Goal: Obtain resource: Download file/media

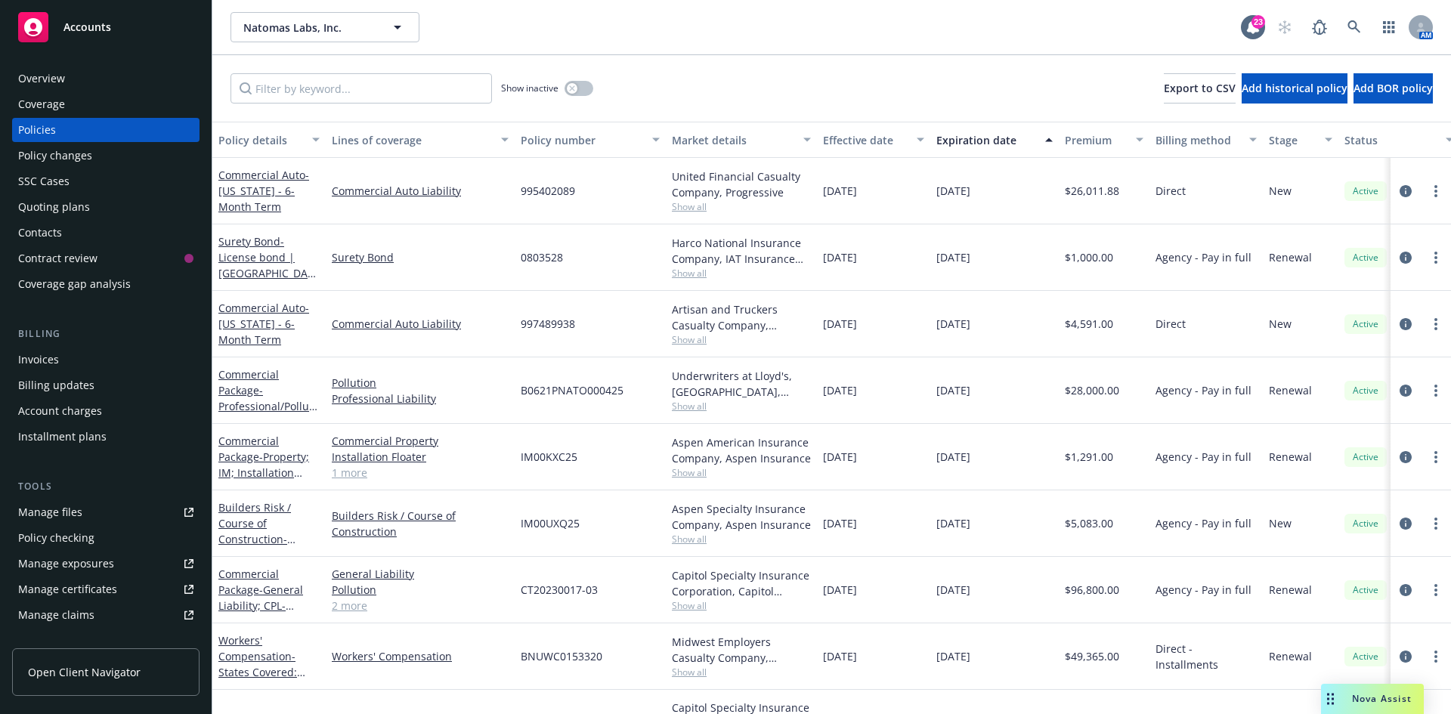
drag, startPoint x: 95, startPoint y: 23, endPoint x: 100, endPoint y: 31, distance: 8.8
click at [95, 23] on span "Accounts" at bounding box center [87, 27] width 48 height 12
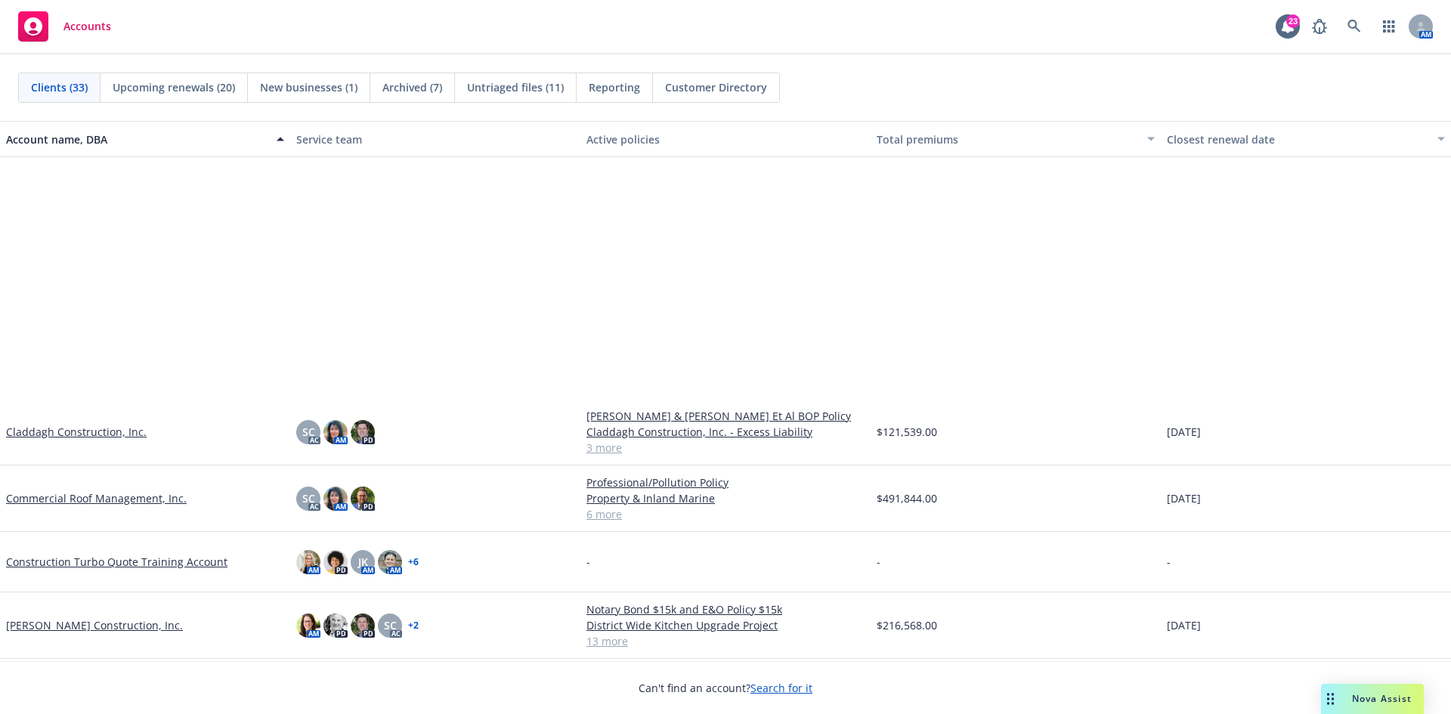
scroll to position [302, 0]
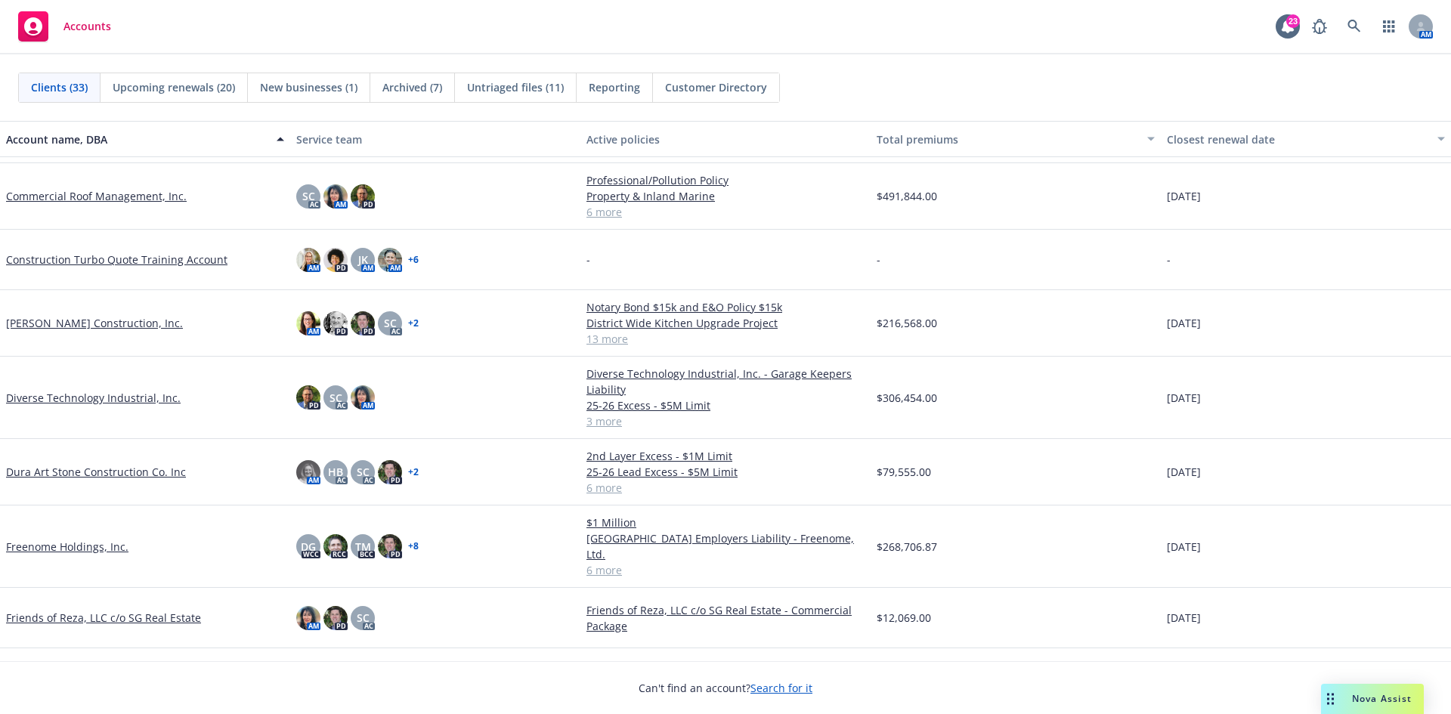
click at [116, 473] on link "Dura Art Stone Construction Co. Inc" at bounding box center [96, 472] width 180 height 16
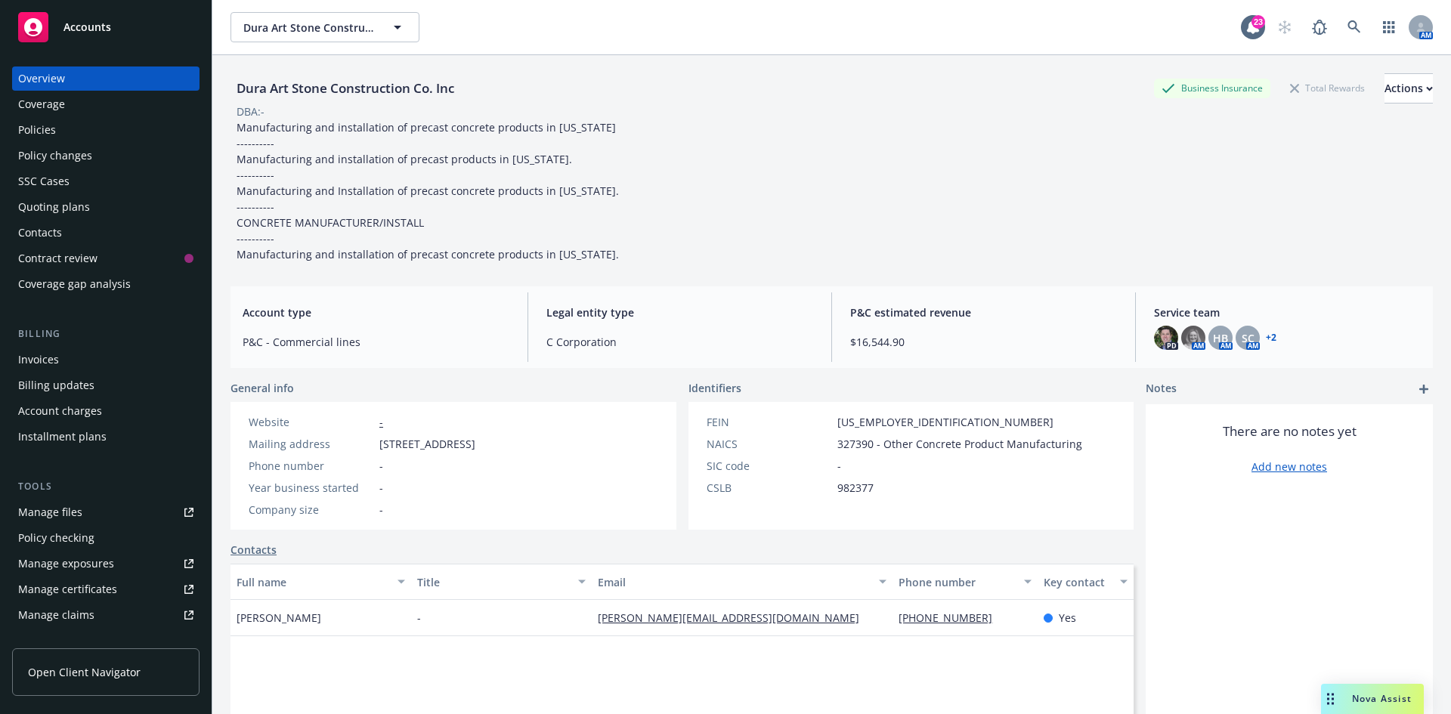
click at [63, 367] on div "Invoices" at bounding box center [105, 360] width 175 height 24
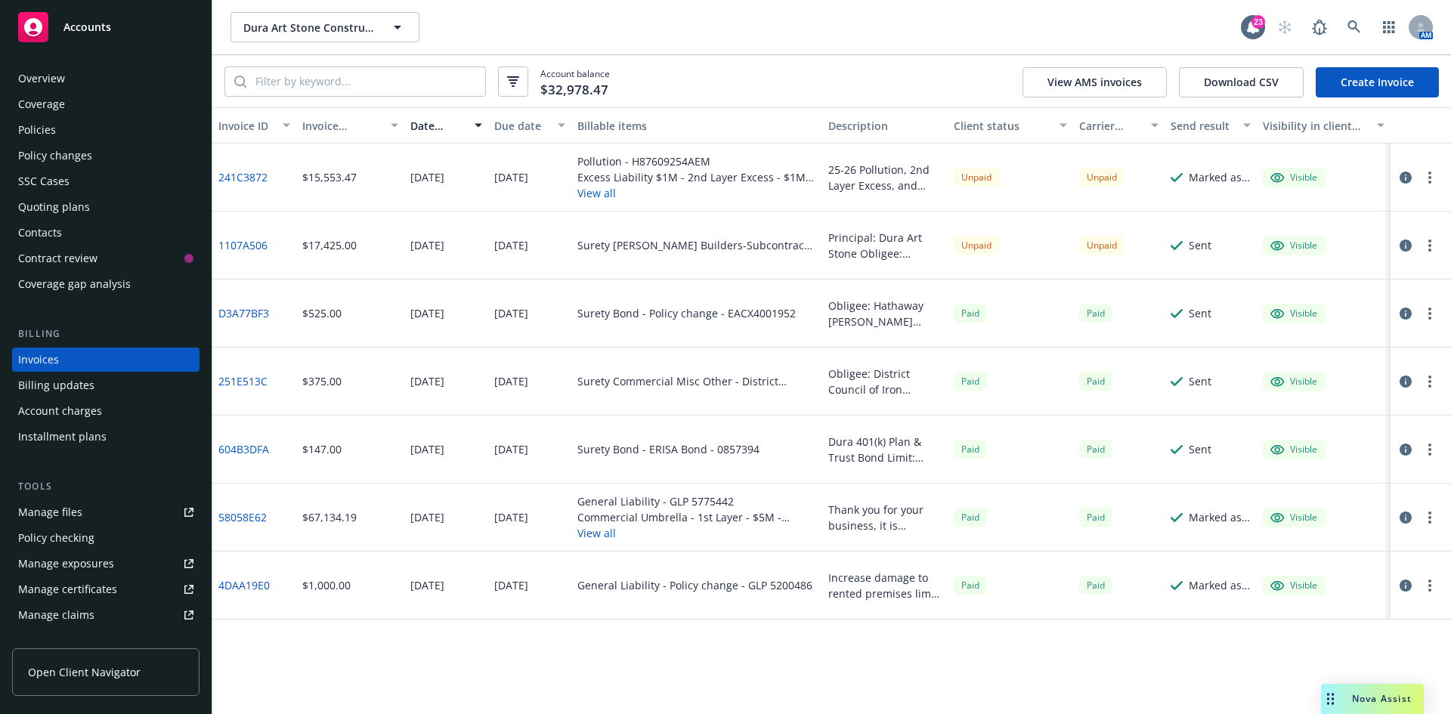
click at [257, 178] on link "241C3872" at bounding box center [242, 177] width 49 height 16
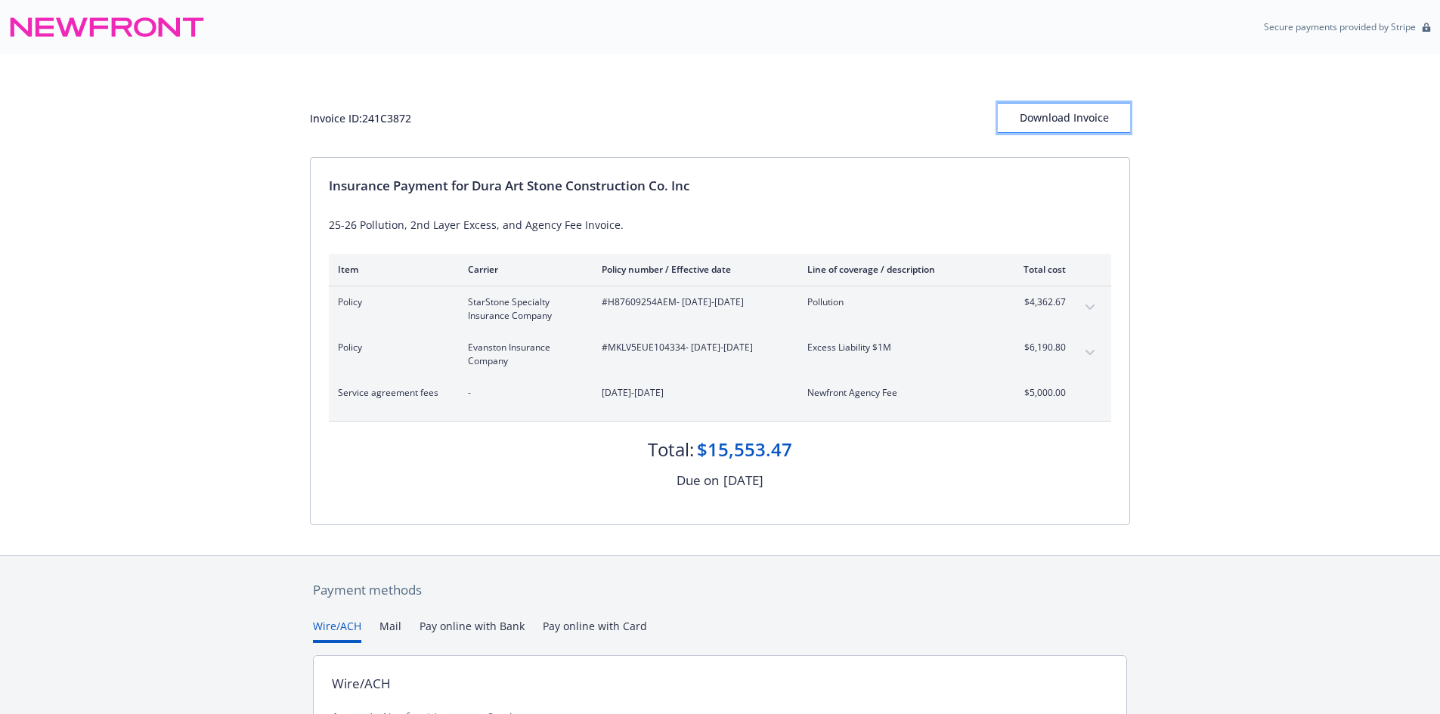
click at [1047, 121] on div "Download Invoice" at bounding box center [1064, 118] width 132 height 29
click at [1045, 112] on div "Download Invoice" at bounding box center [1064, 118] width 132 height 29
click at [1042, 113] on div "Download Invoice" at bounding box center [1064, 118] width 132 height 29
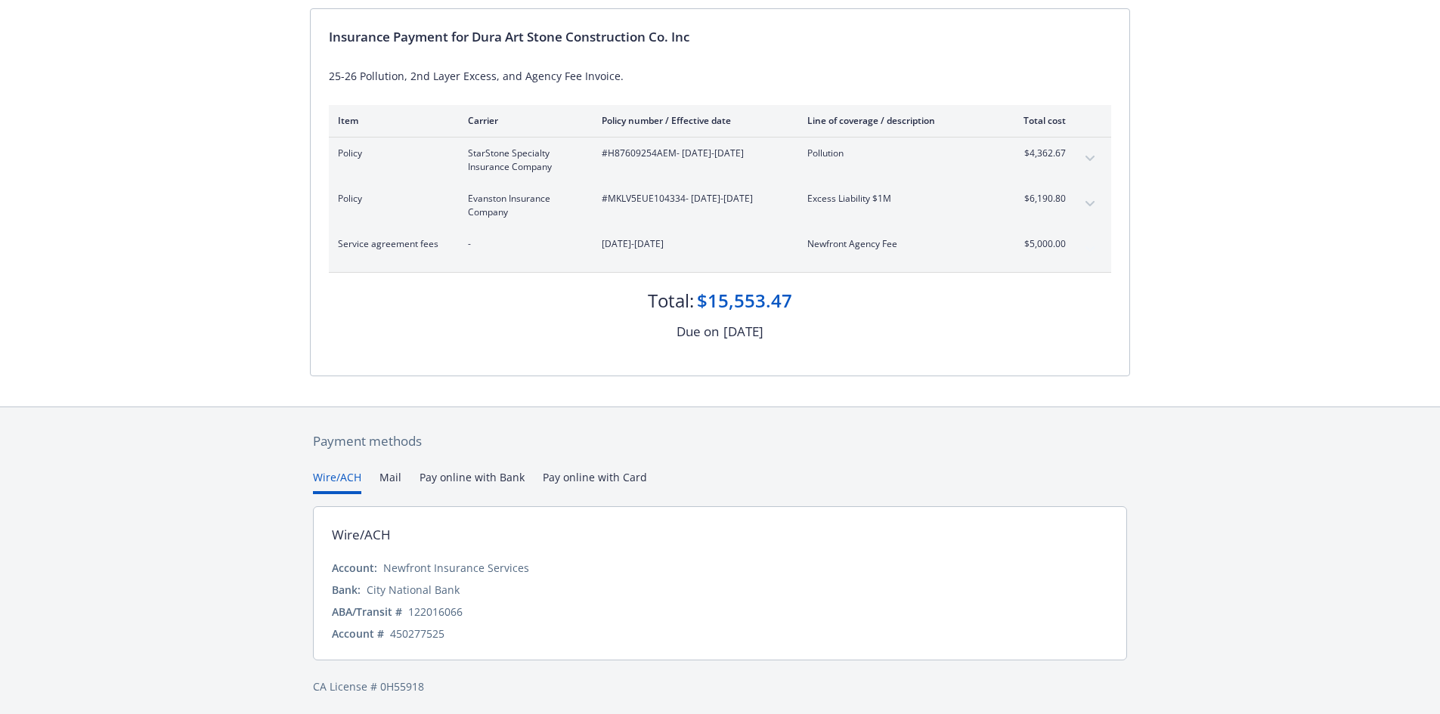
scroll to position [153, 0]
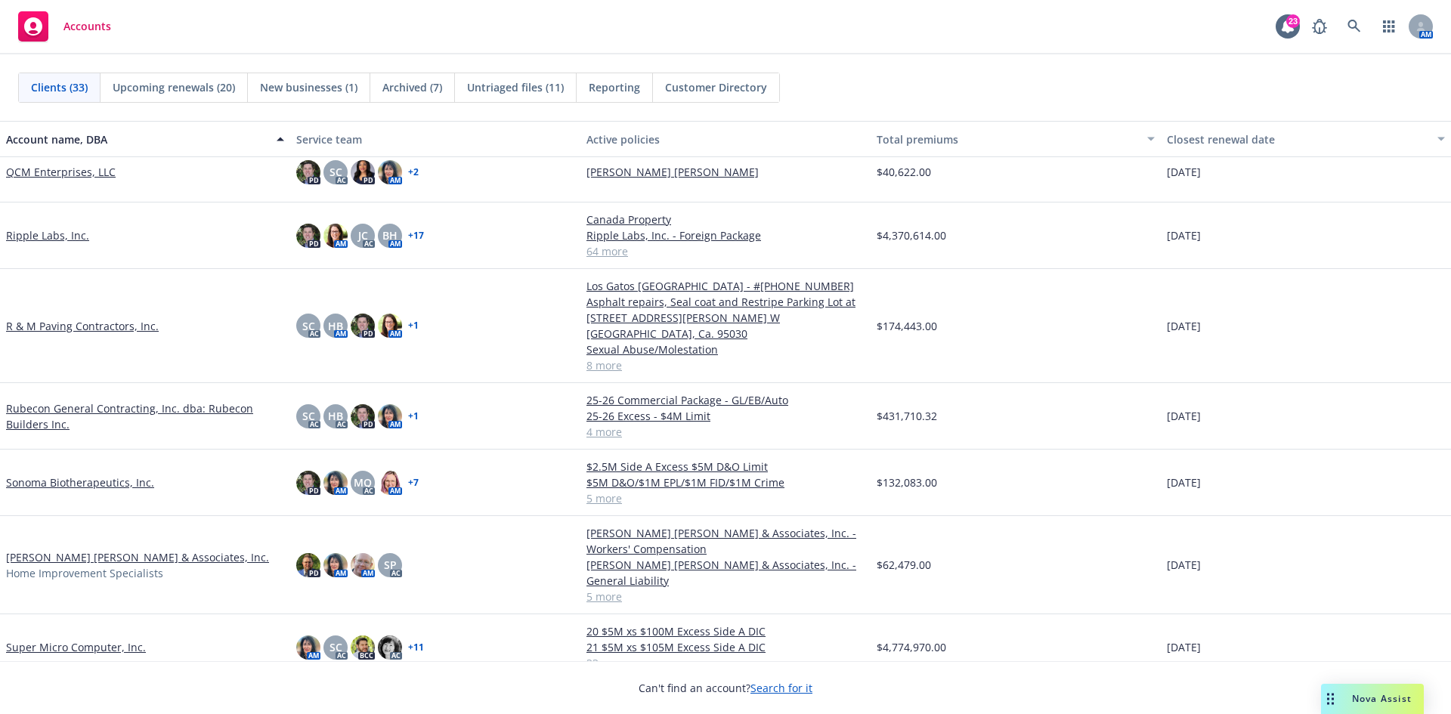
scroll to position [1360, 0]
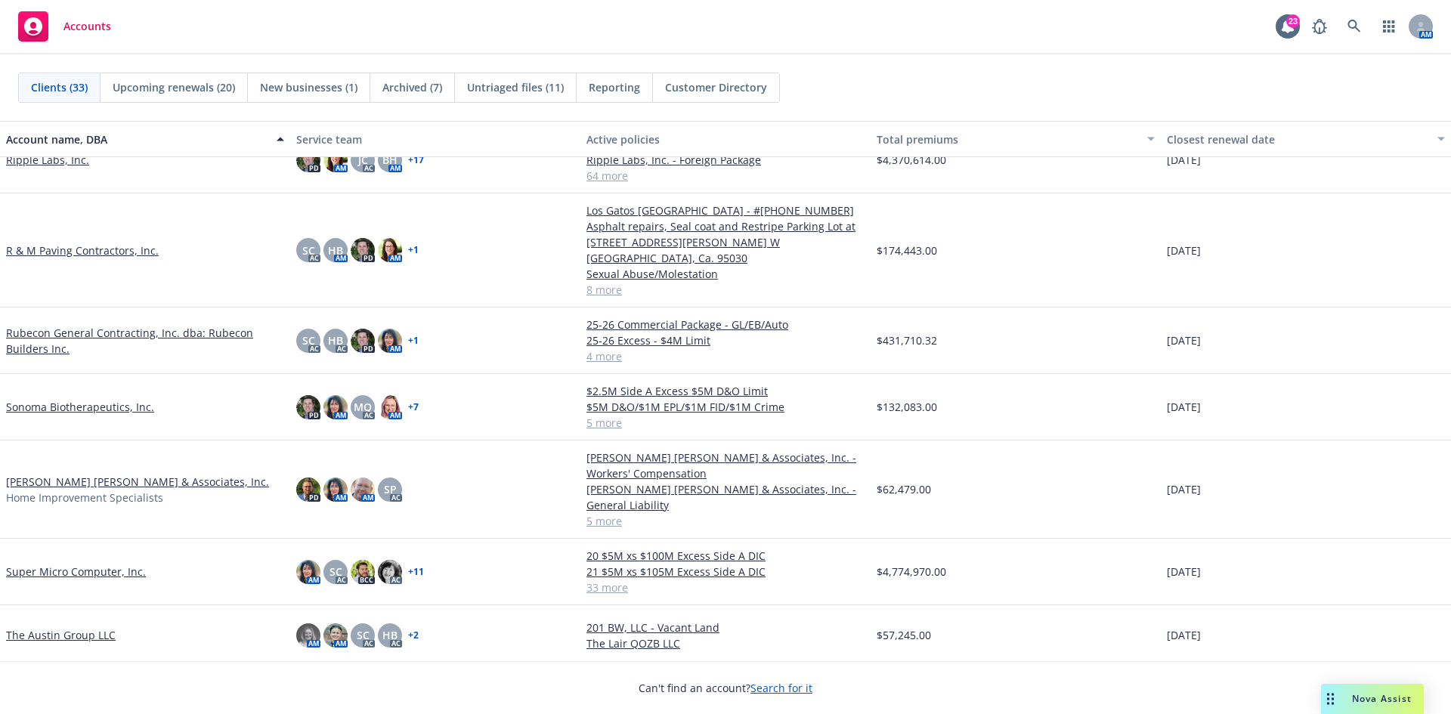
click at [49, 474] on link "Steinberg Hall & Associates, Inc." at bounding box center [137, 482] width 263 height 16
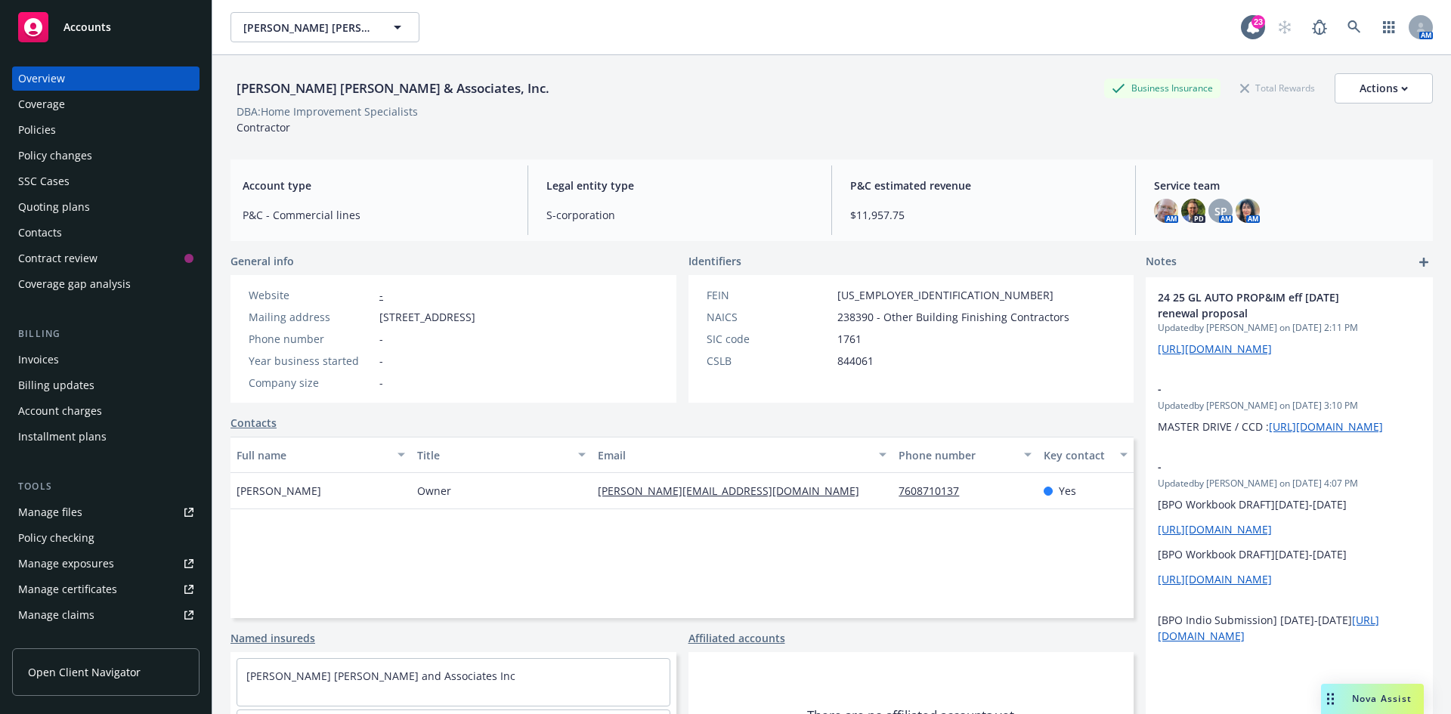
click at [59, 132] on div "Policies" at bounding box center [105, 130] width 175 height 24
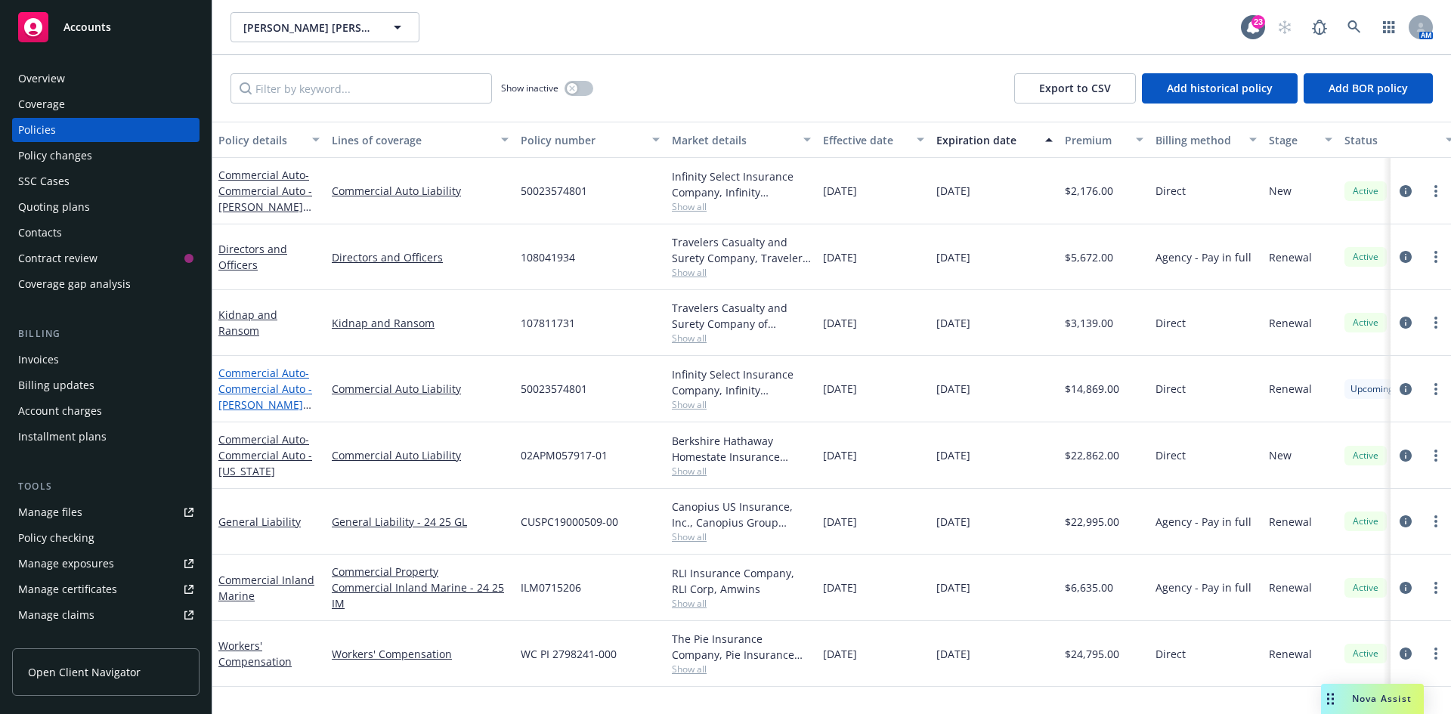
click at [268, 373] on link "Commercial Auto - Commercial Auto - Anthony Ibarra Standalone 25-26" at bounding box center [265, 397] width 94 height 62
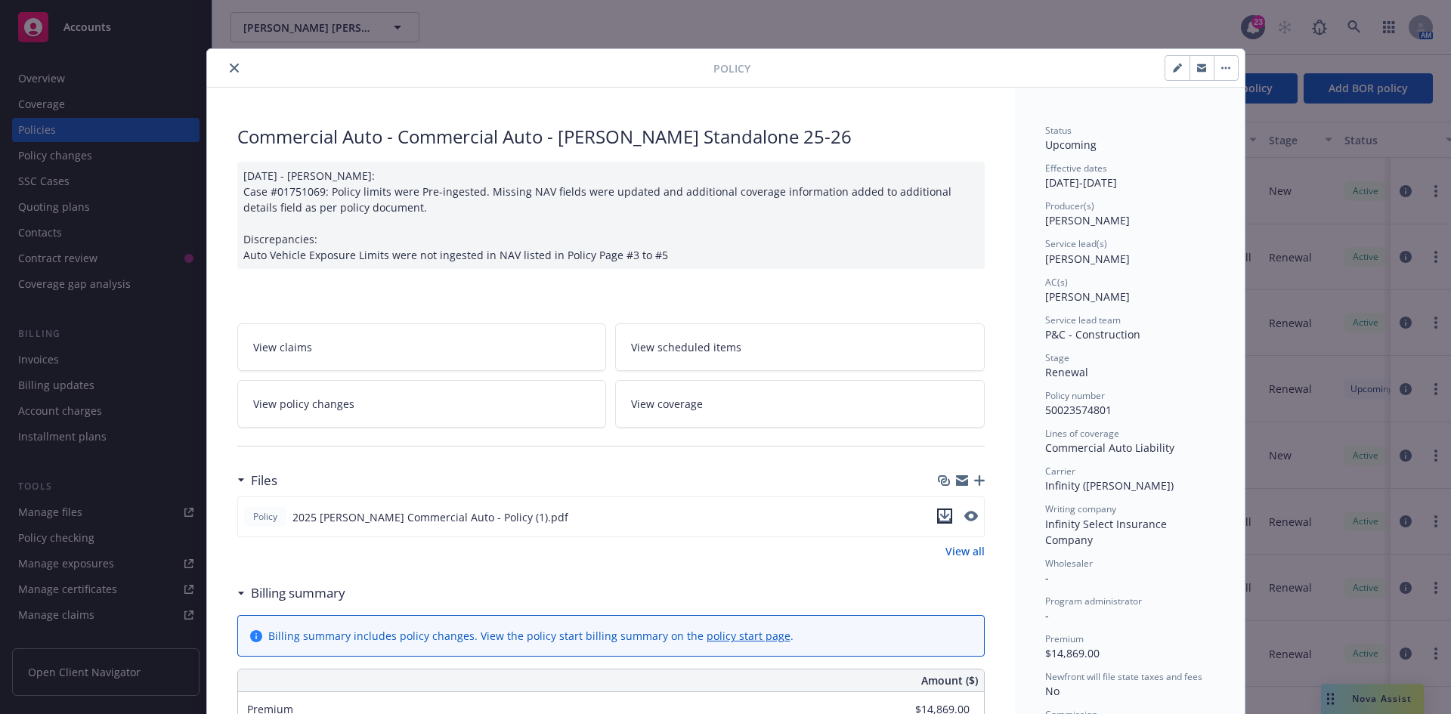
click at [945, 521] on button "download file" at bounding box center [944, 516] width 15 height 15
click at [942, 512] on icon "download file" at bounding box center [945, 516] width 12 height 12
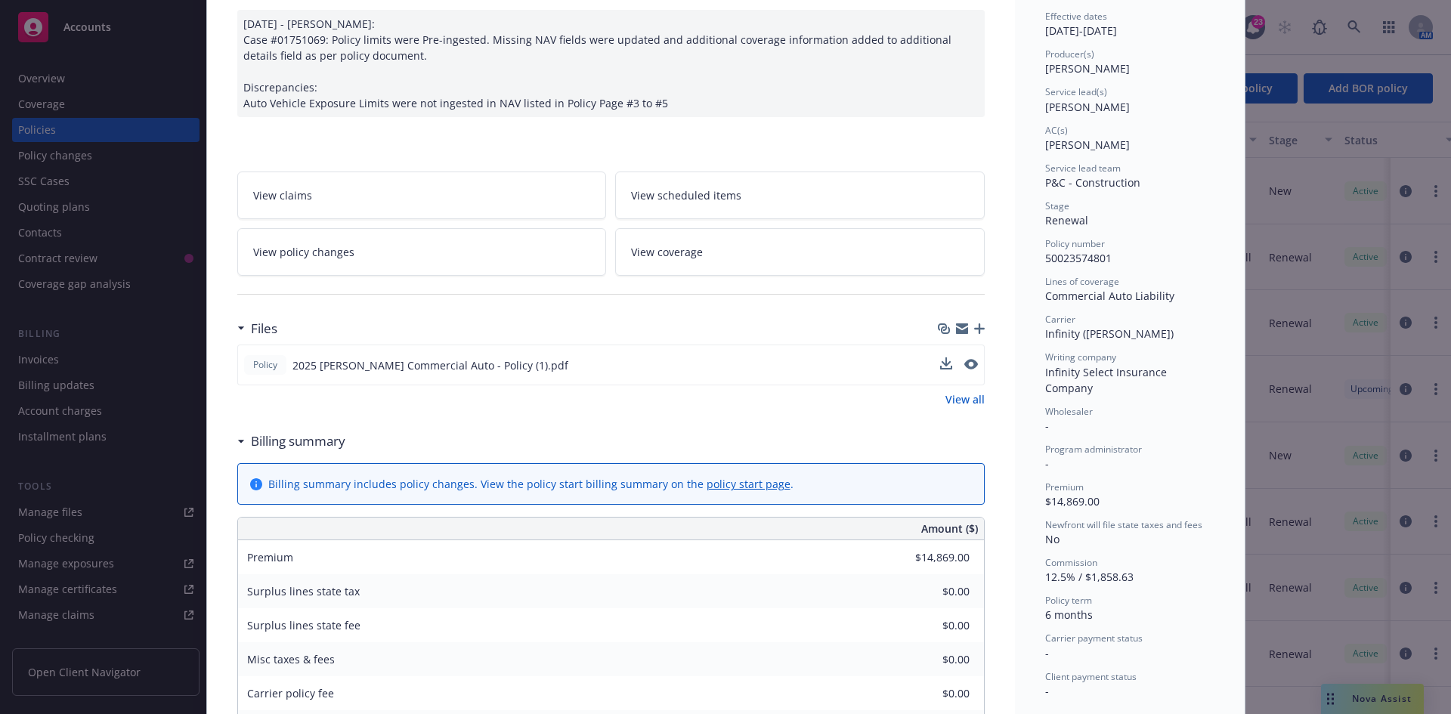
scroll to position [151, 0]
drag, startPoint x: 1040, startPoint y: 257, endPoint x: 1150, endPoint y: 255, distance: 110.3
click at [1150, 255] on div "Policy number 50023574801" at bounding box center [1129, 252] width 169 height 29
copy span "50023574801"
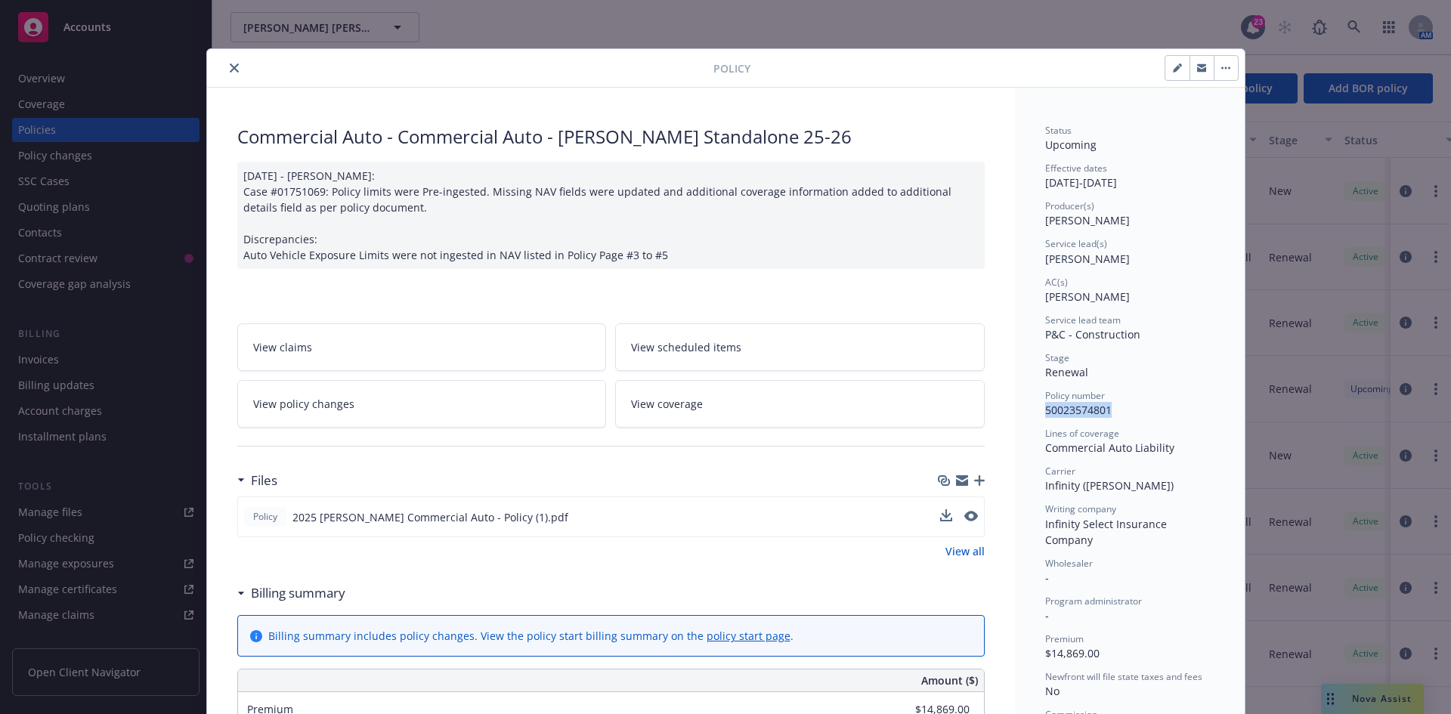
click at [227, 63] on button "close" at bounding box center [234, 68] width 18 height 18
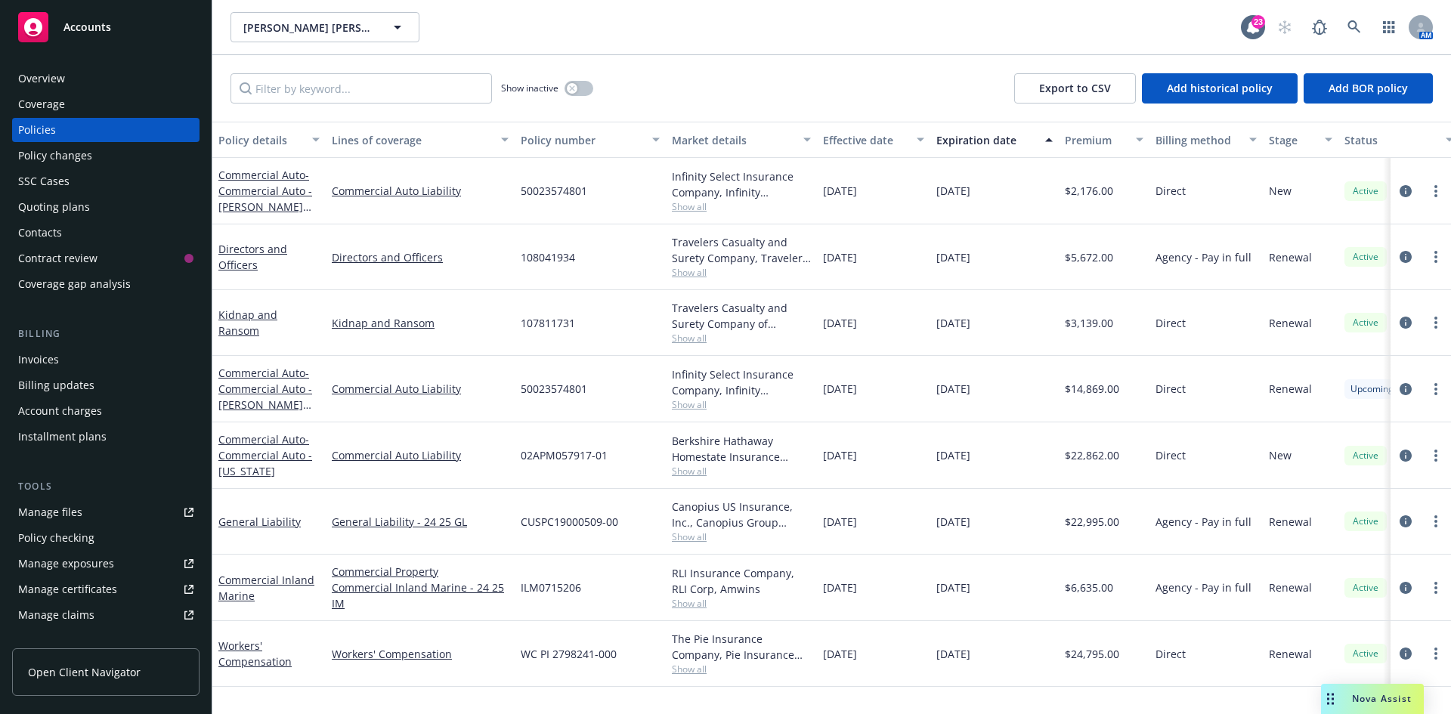
click at [99, 199] on div "Quoting plans" at bounding box center [105, 207] width 175 height 24
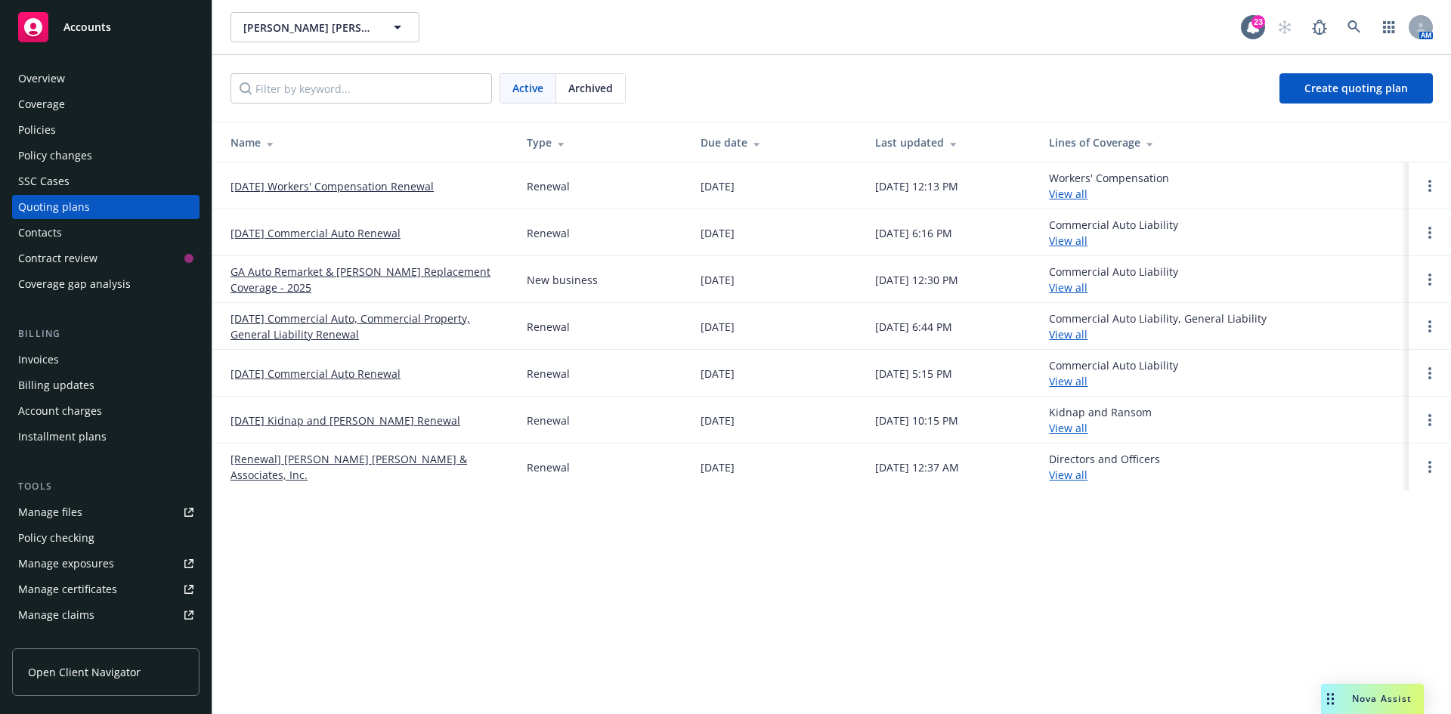
click at [576, 94] on span "Archived" at bounding box center [590, 88] width 45 height 16
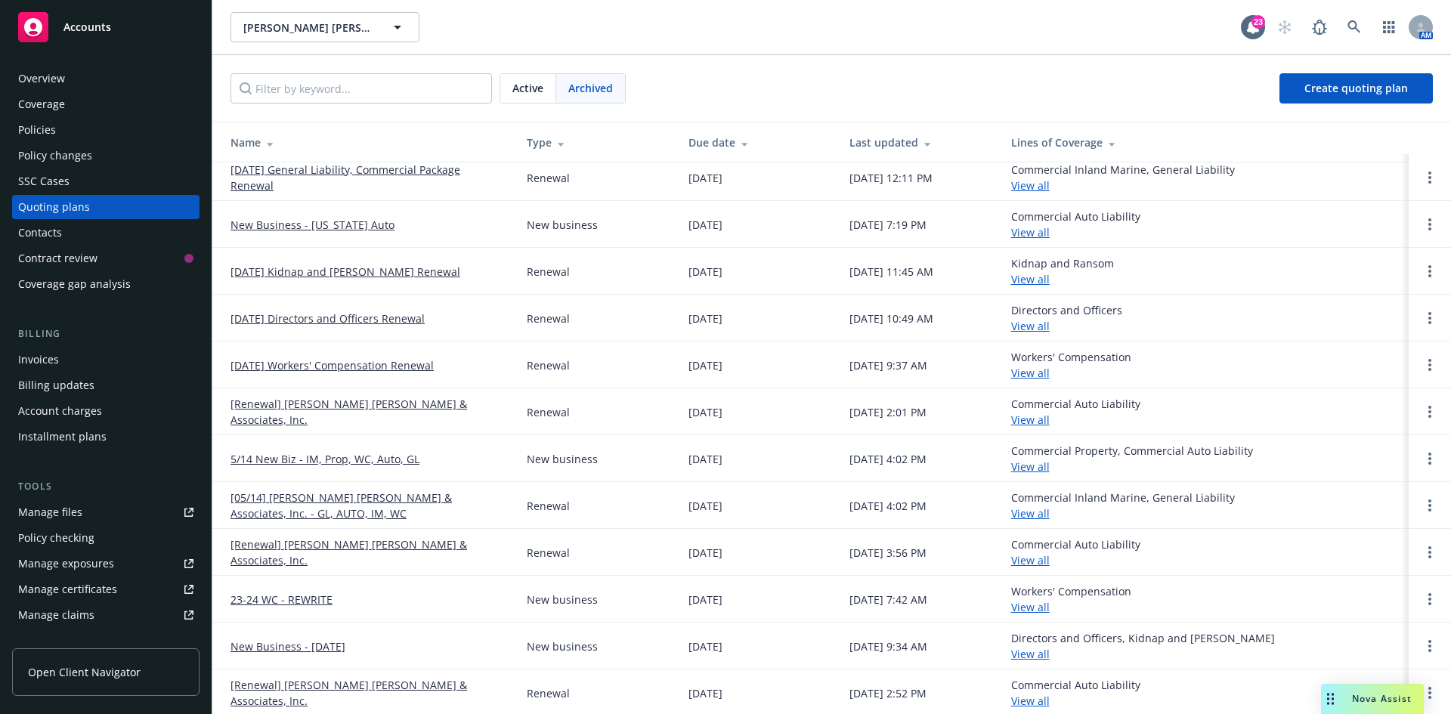
scroll to position [11, 0]
click at [366, 690] on link "[Renewal] Steinberg Hall & Associates, Inc." at bounding box center [366, 691] width 272 height 32
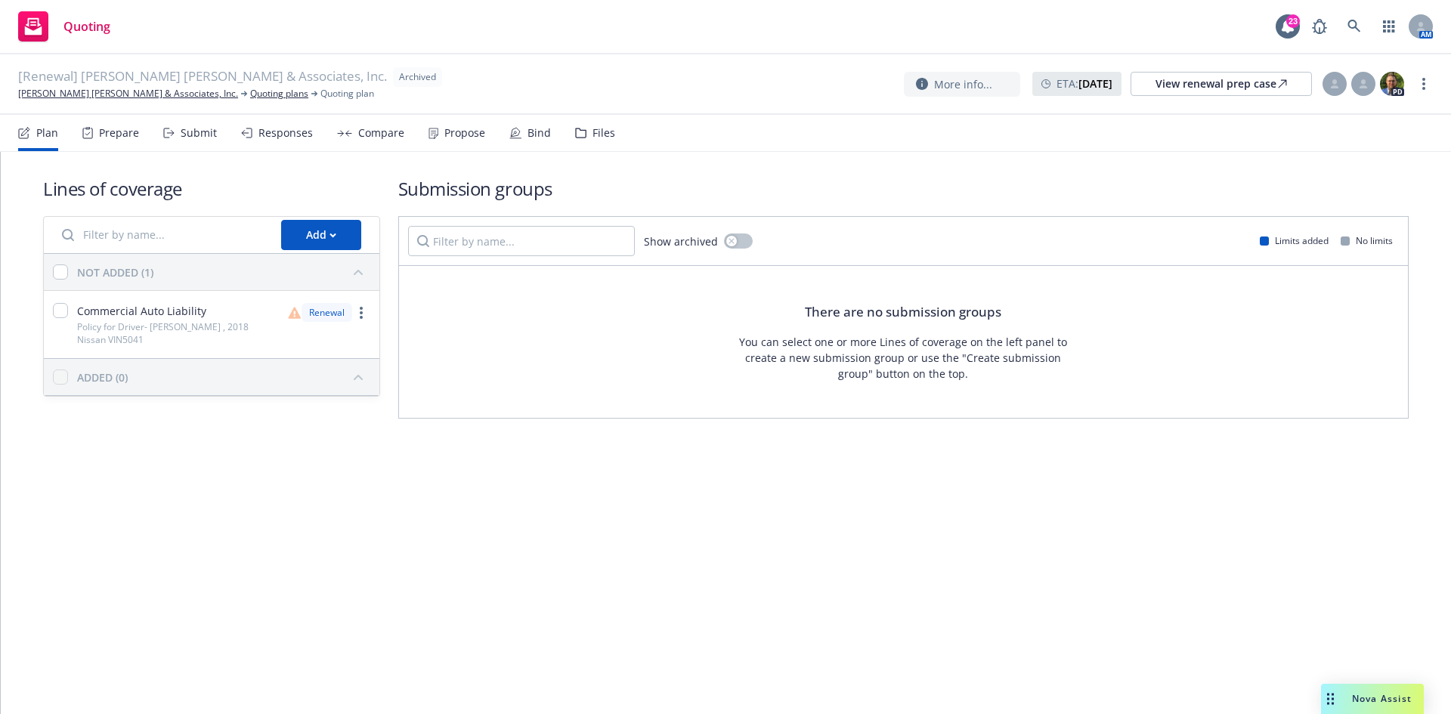
click at [594, 141] on div "Files" at bounding box center [595, 133] width 40 height 36
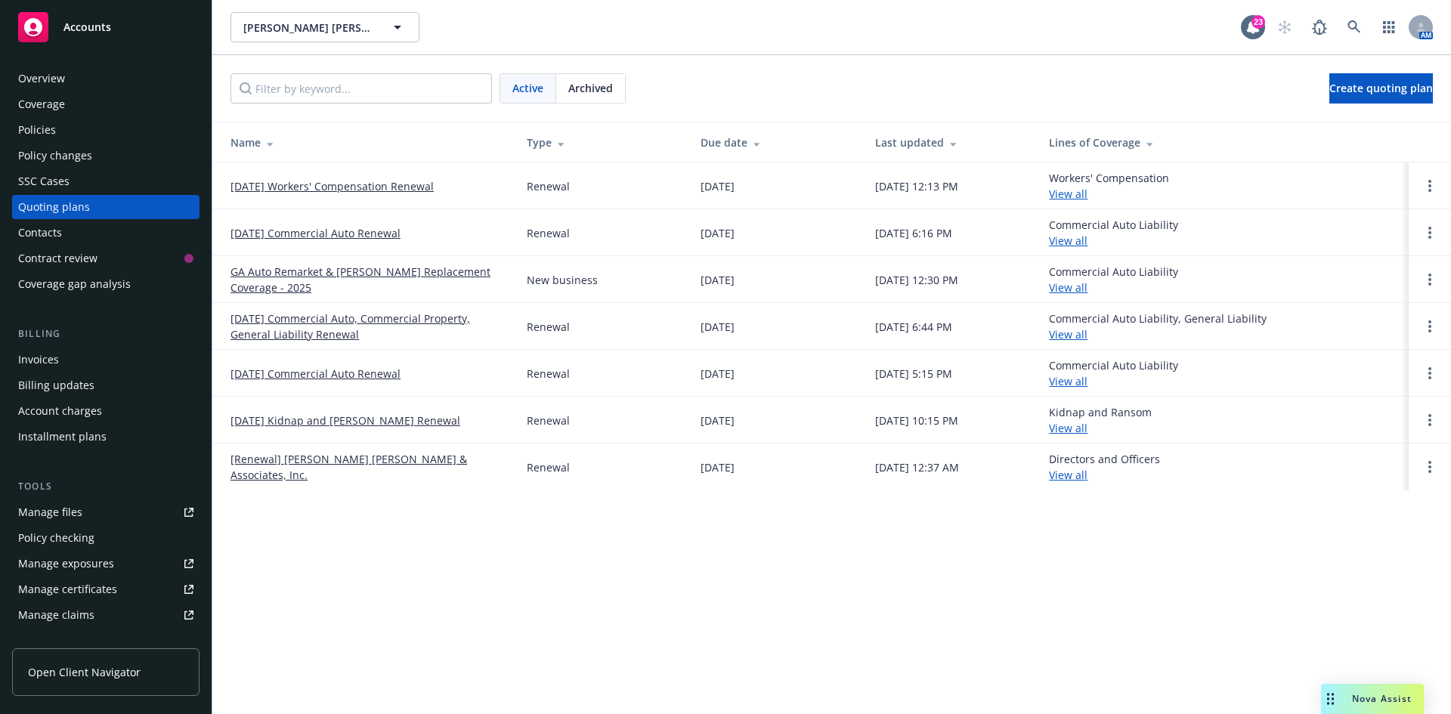
click at [602, 94] on span "Archived" at bounding box center [590, 88] width 45 height 16
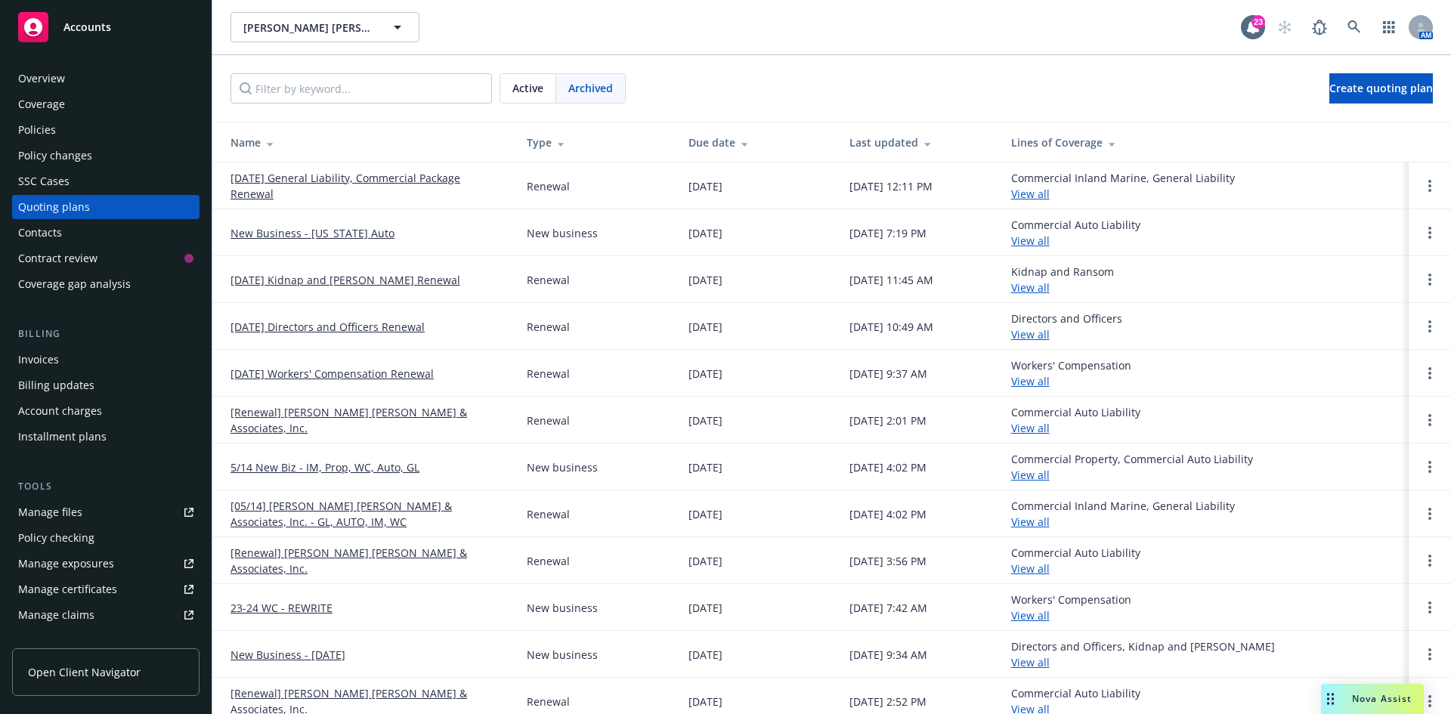
click at [516, 88] on span "Active" at bounding box center [527, 88] width 31 height 16
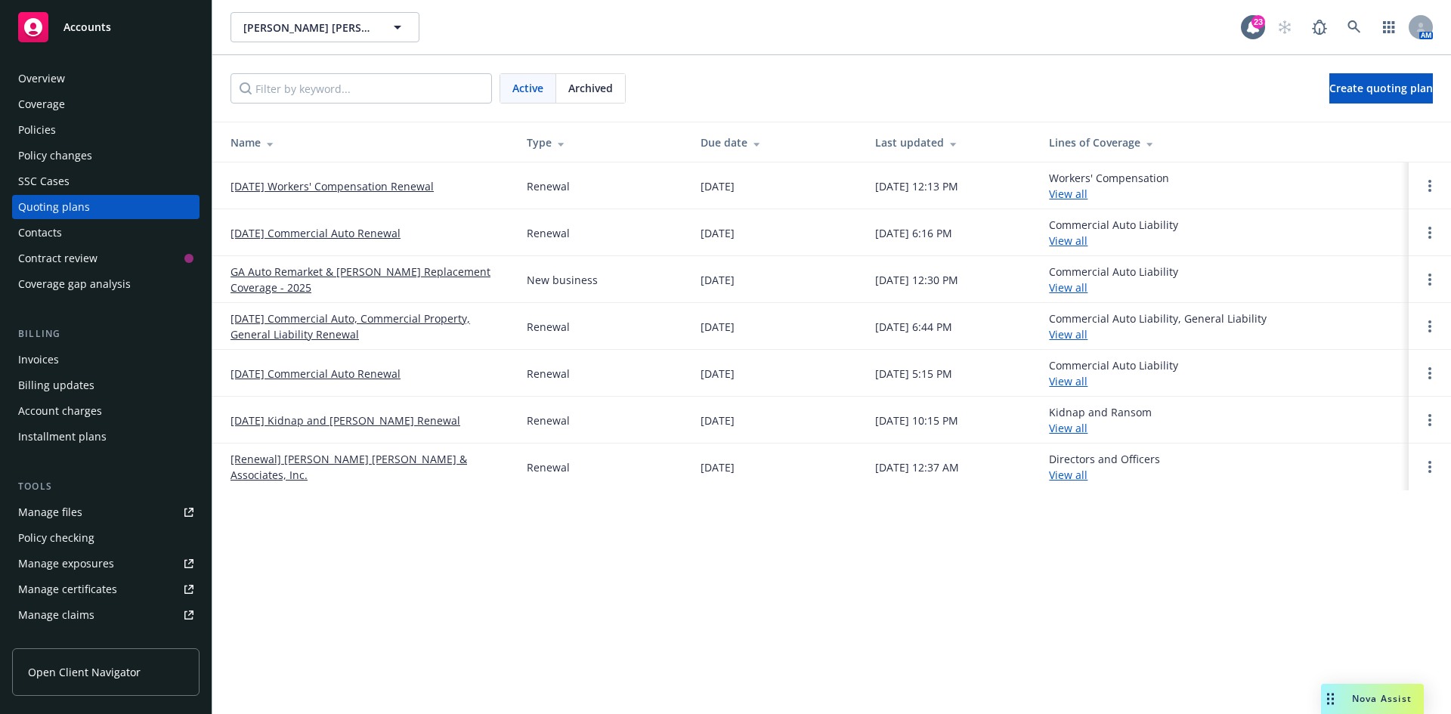
click at [85, 132] on div "Policies" at bounding box center [105, 130] width 175 height 24
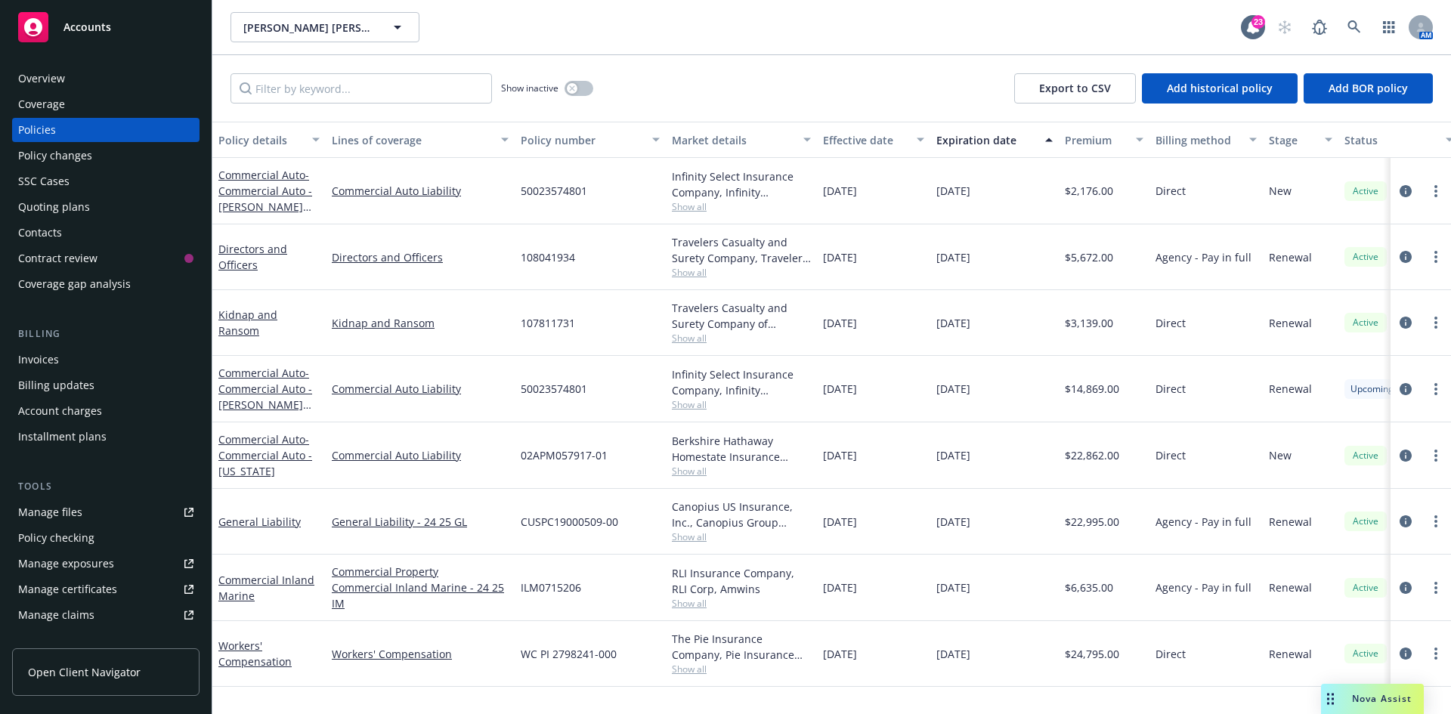
click at [70, 206] on div "Quoting plans" at bounding box center [54, 207] width 72 height 24
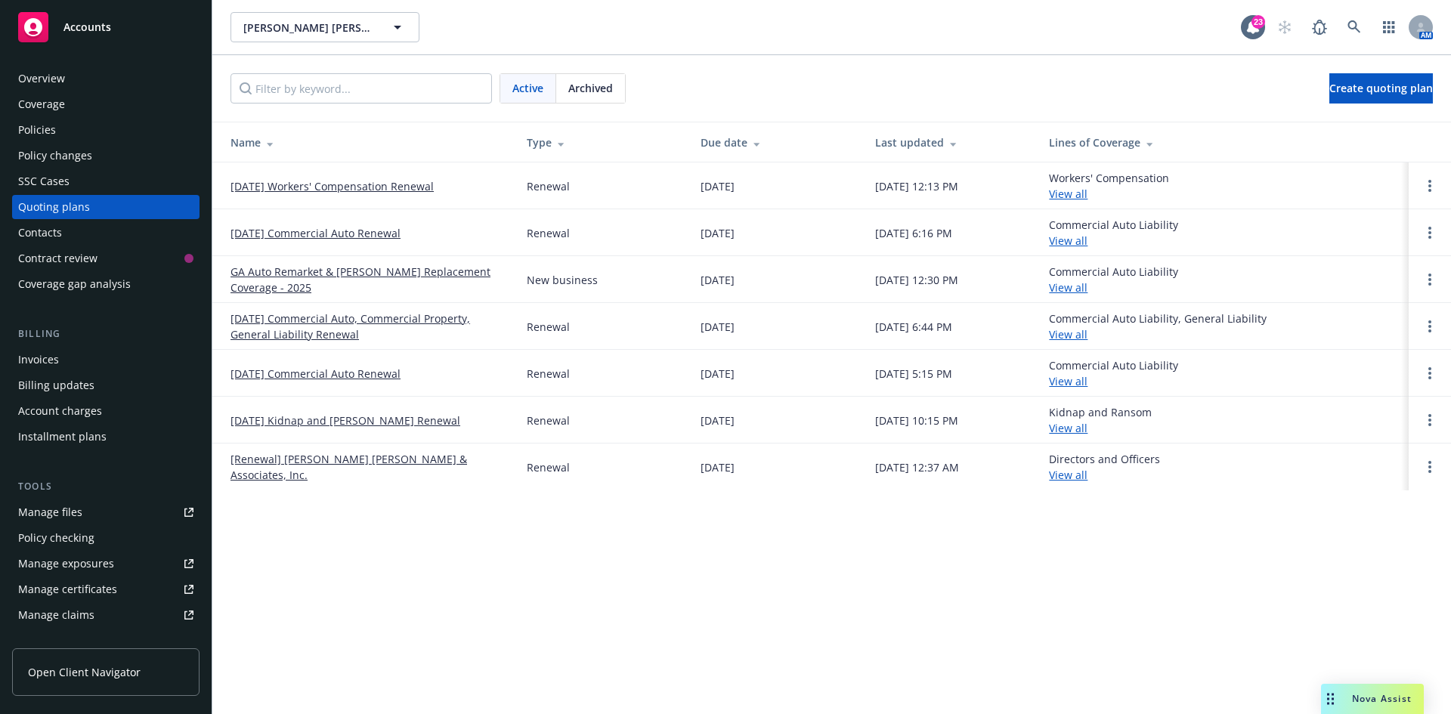
click at [581, 88] on span "Archived" at bounding box center [590, 88] width 45 height 16
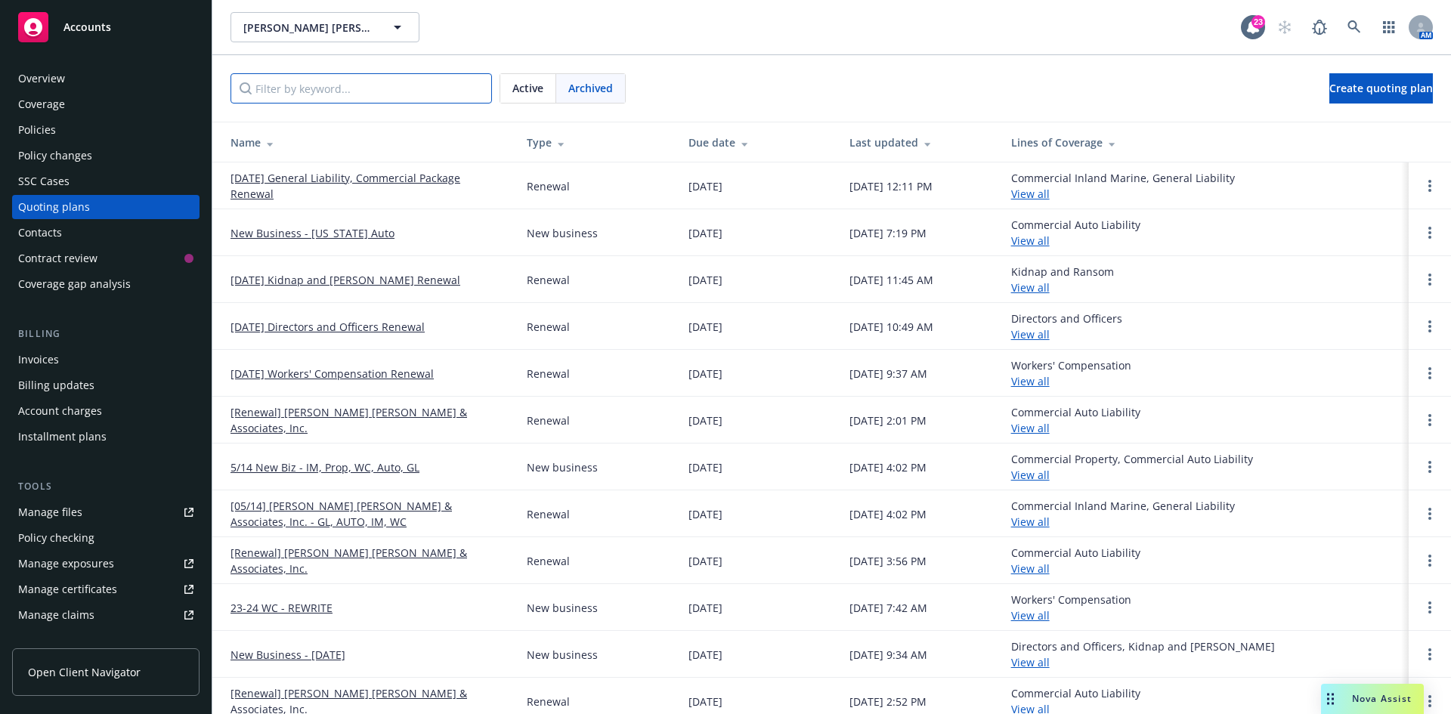
click at [388, 101] on input "Filter by keyword..." at bounding box center [360, 88] width 261 height 30
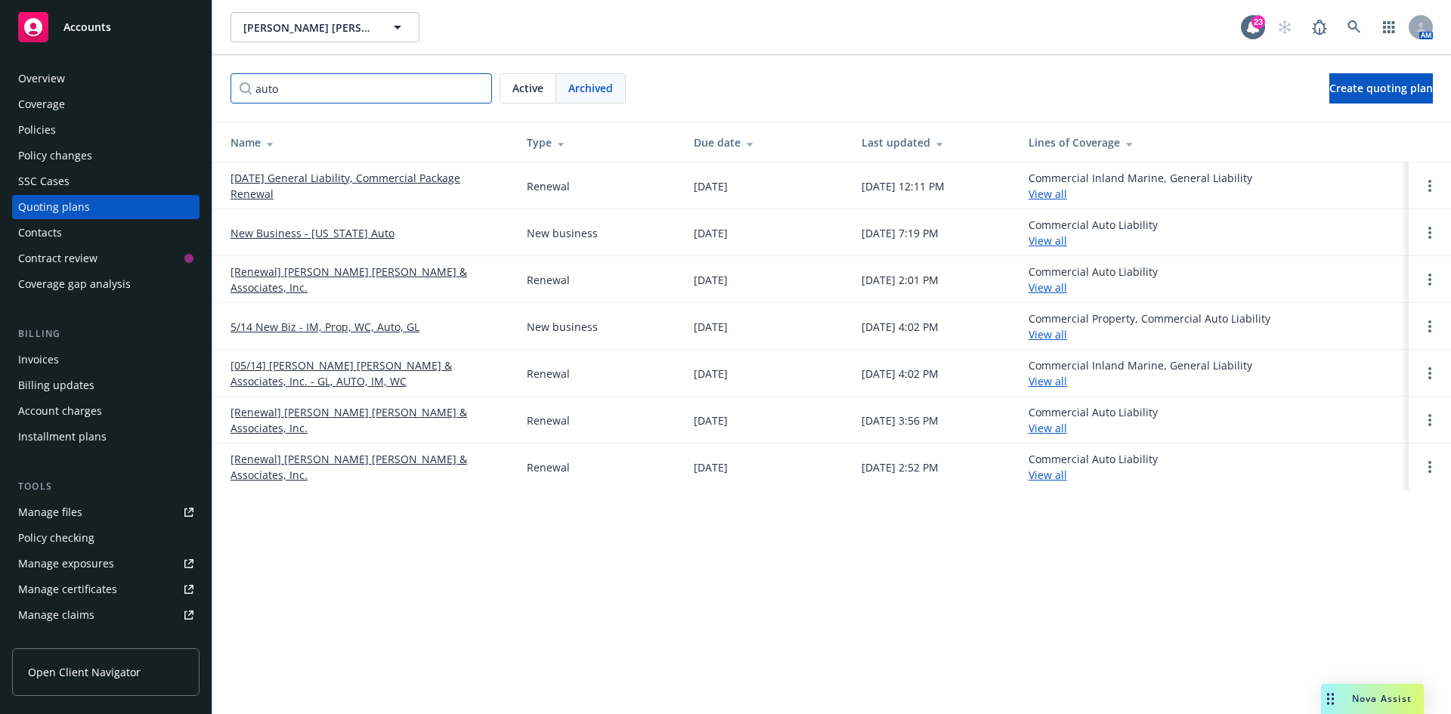
type input "auto"
click at [522, 88] on span "Active" at bounding box center [527, 88] width 31 height 16
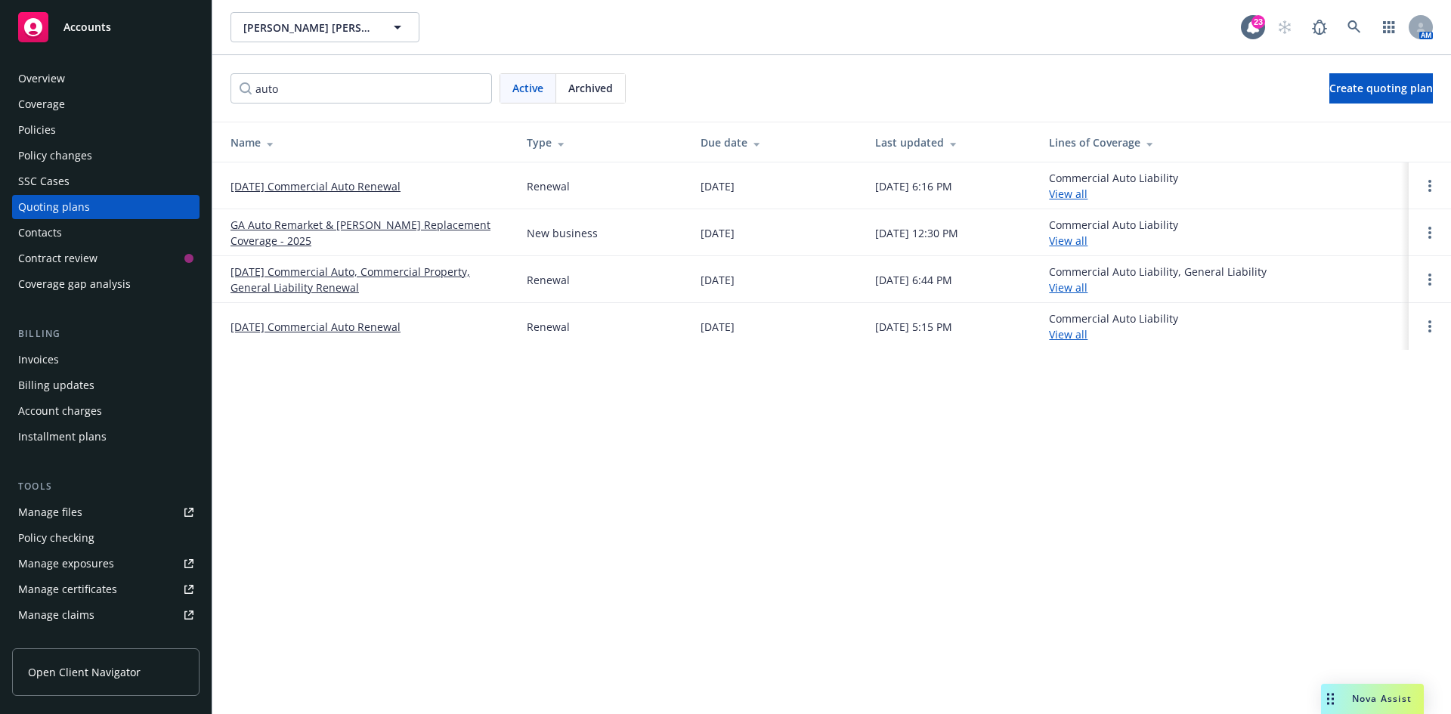
click at [69, 138] on div "Policies" at bounding box center [105, 130] width 175 height 24
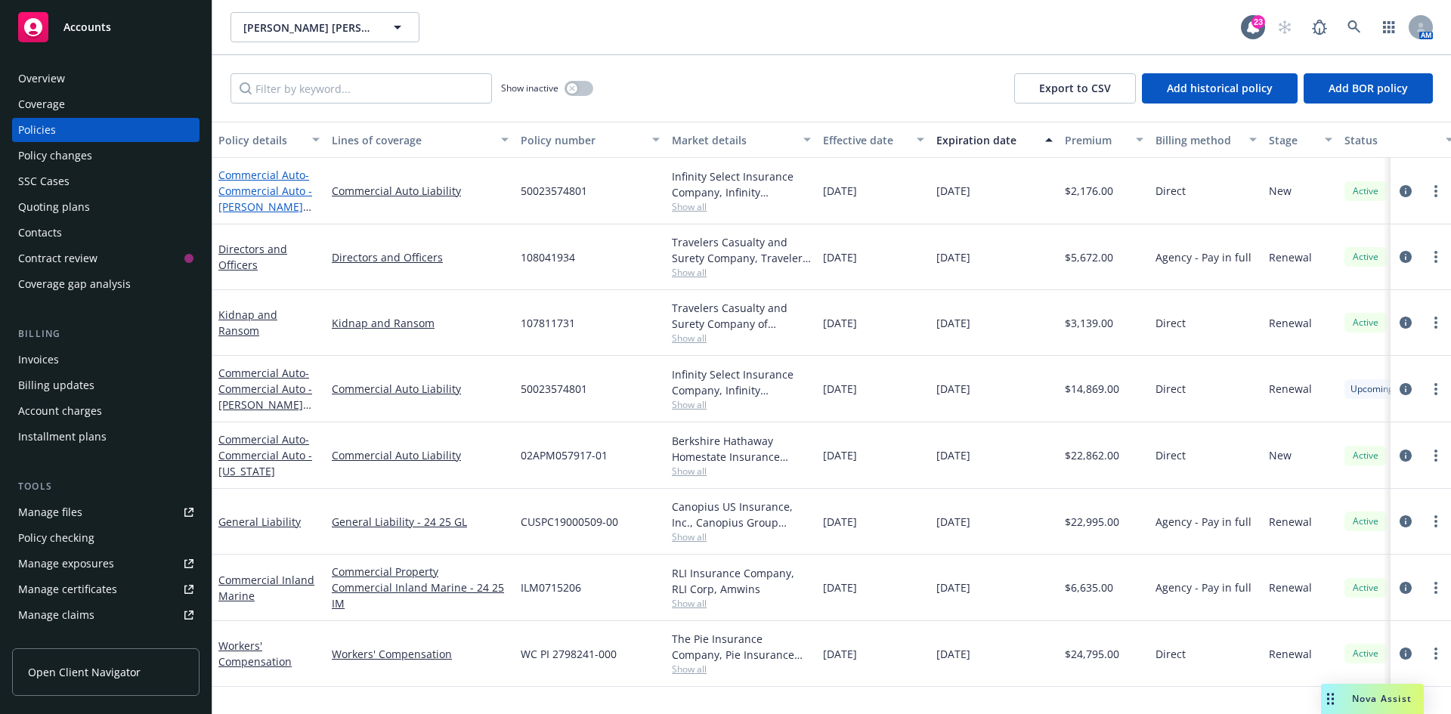
click at [264, 180] on link "Commercial Auto - Commercial Auto - [PERSON_NAME] Standalone" at bounding box center [265, 199] width 94 height 62
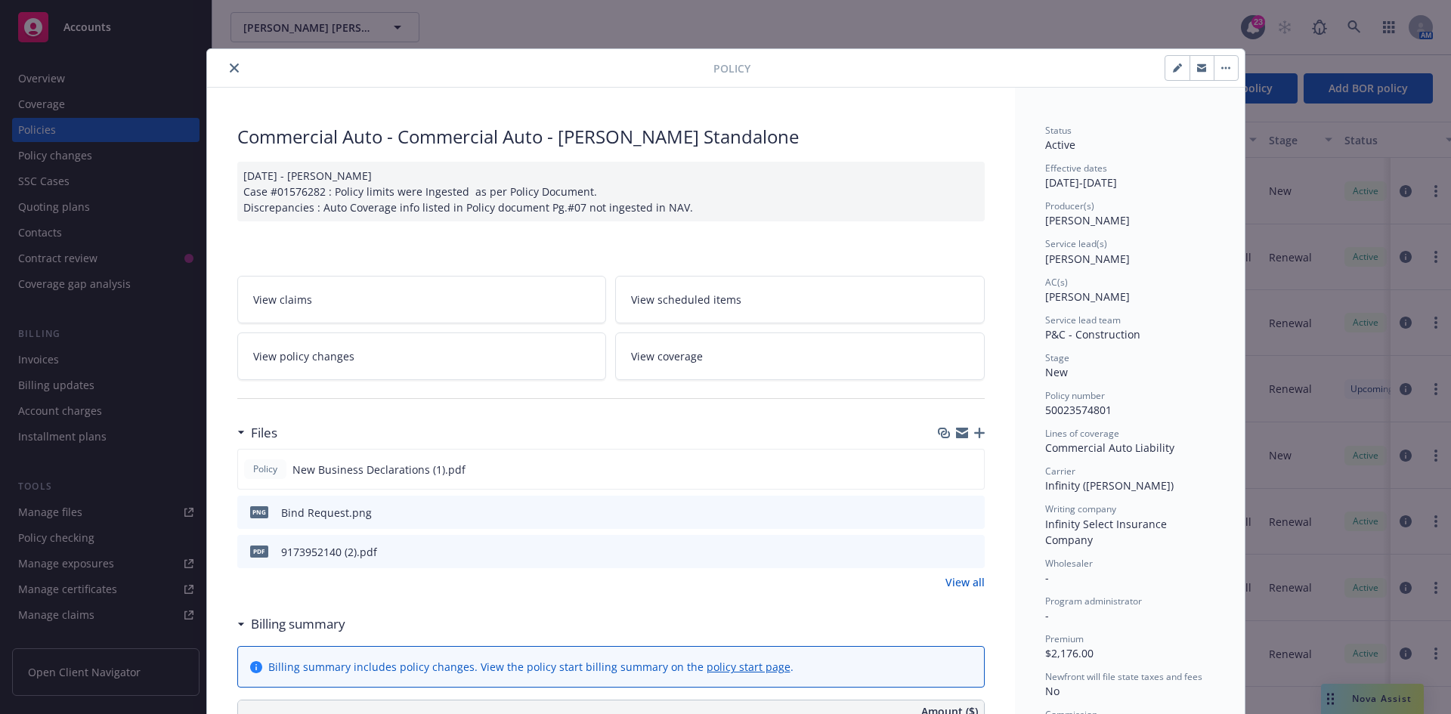
click at [957, 581] on link "View all" at bounding box center [964, 582] width 39 height 16
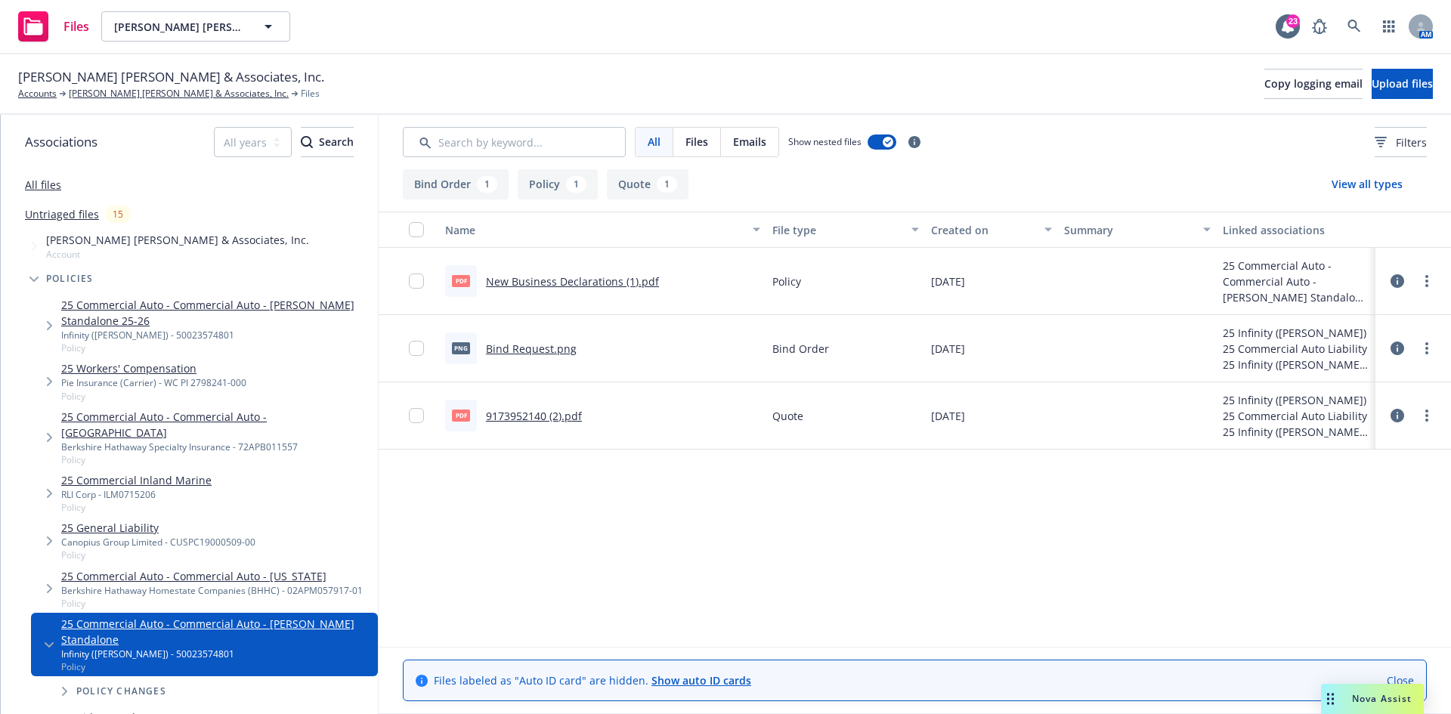
click at [522, 418] on link "9173952140 (2).pdf" at bounding box center [534, 416] width 96 height 14
click at [107, 89] on link "[PERSON_NAME] [PERSON_NAME] & Associates, Inc." at bounding box center [179, 94] width 220 height 14
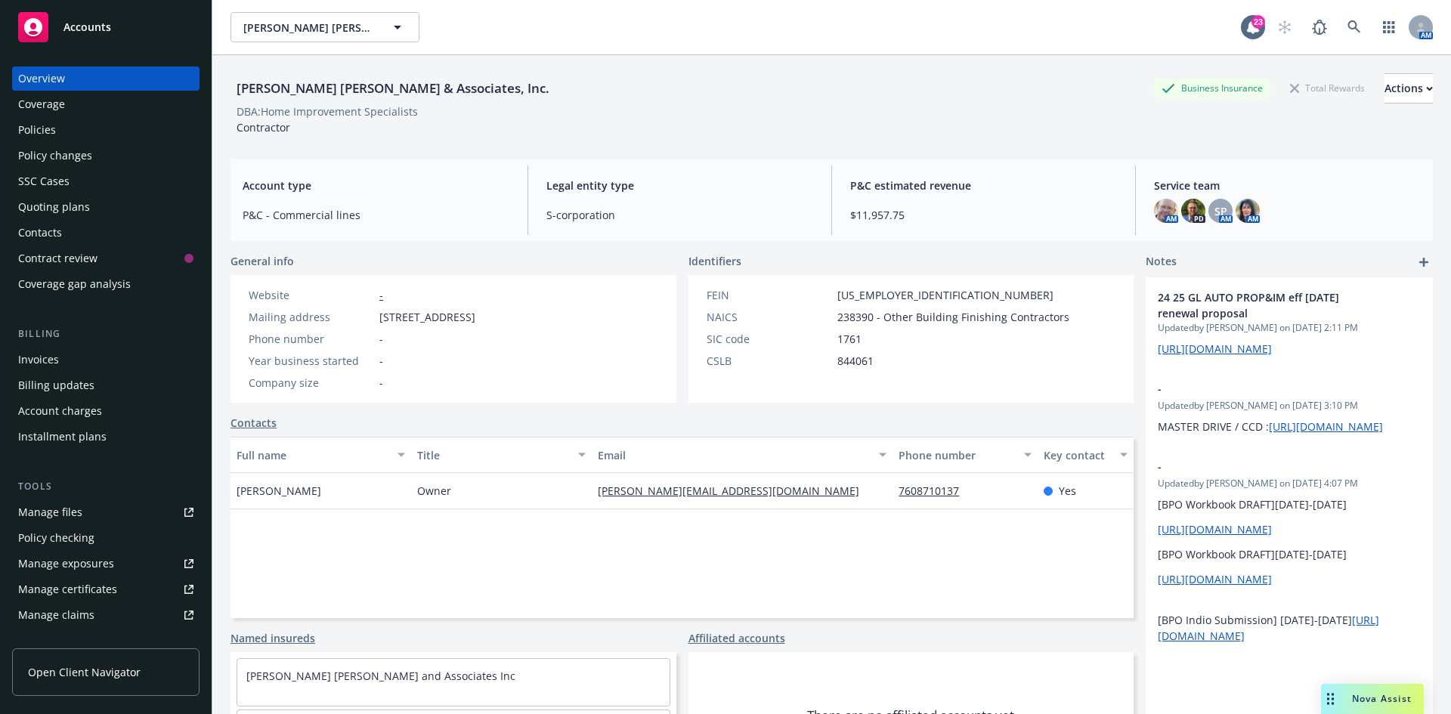
click at [70, 129] on div "Policies" at bounding box center [105, 130] width 175 height 24
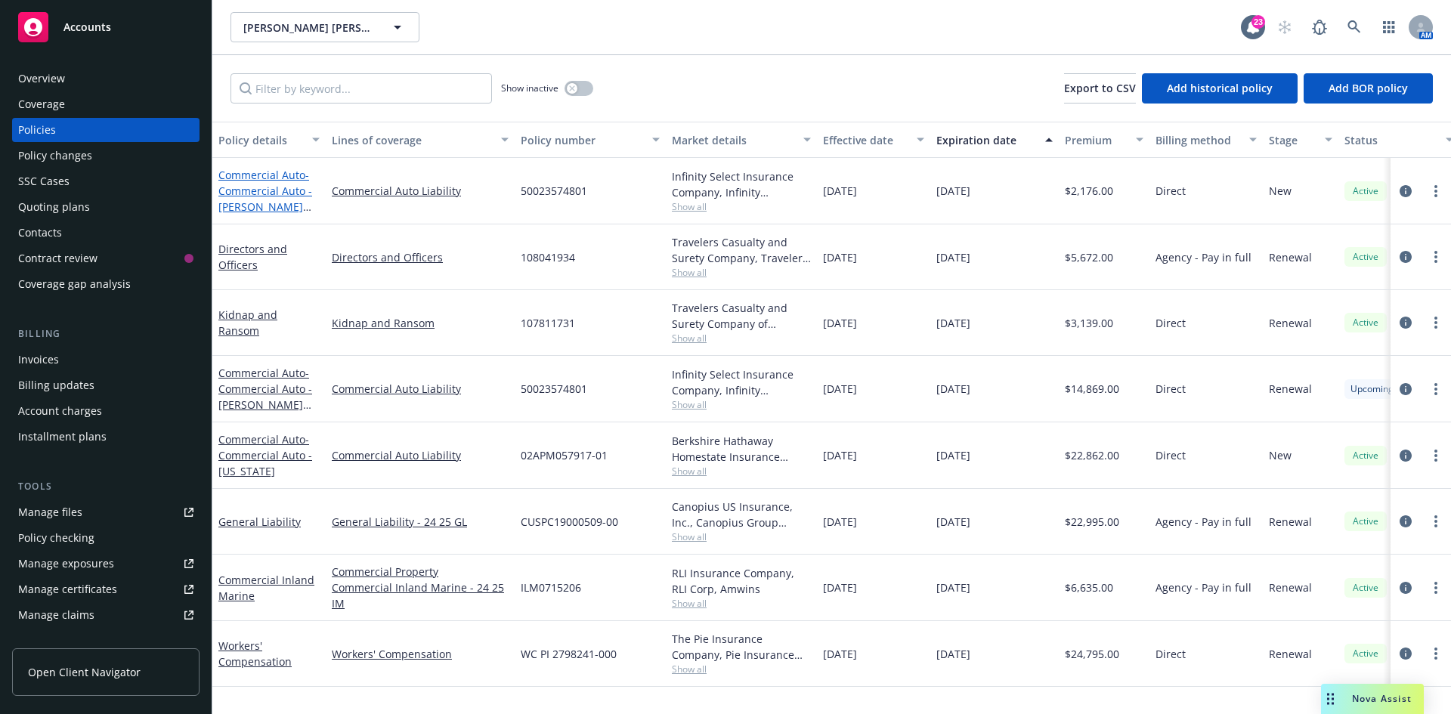
click at [255, 189] on span "- Commercial Auto - [PERSON_NAME] Standalone" at bounding box center [265, 199] width 94 height 62
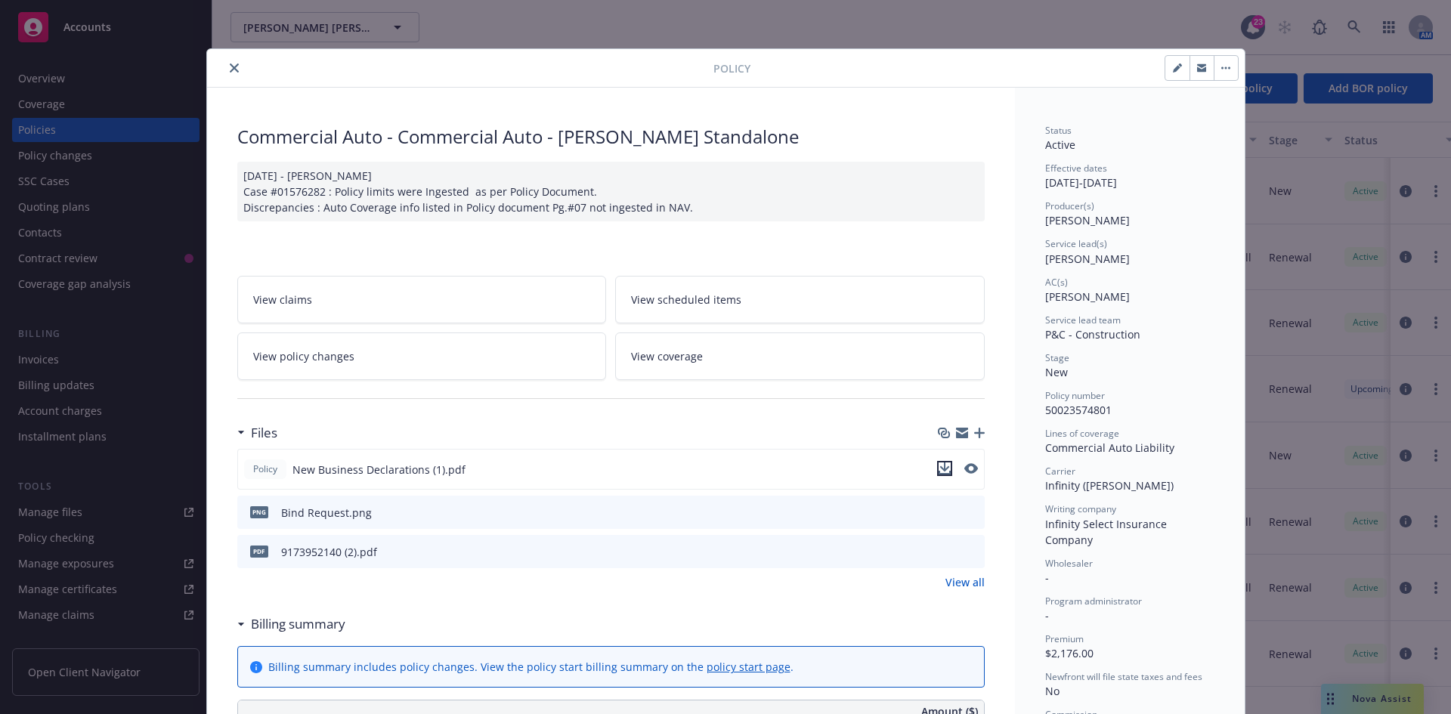
click at [945, 466] on button "download file" at bounding box center [944, 468] width 15 height 15
click at [230, 67] on icon "close" at bounding box center [234, 67] width 9 height 9
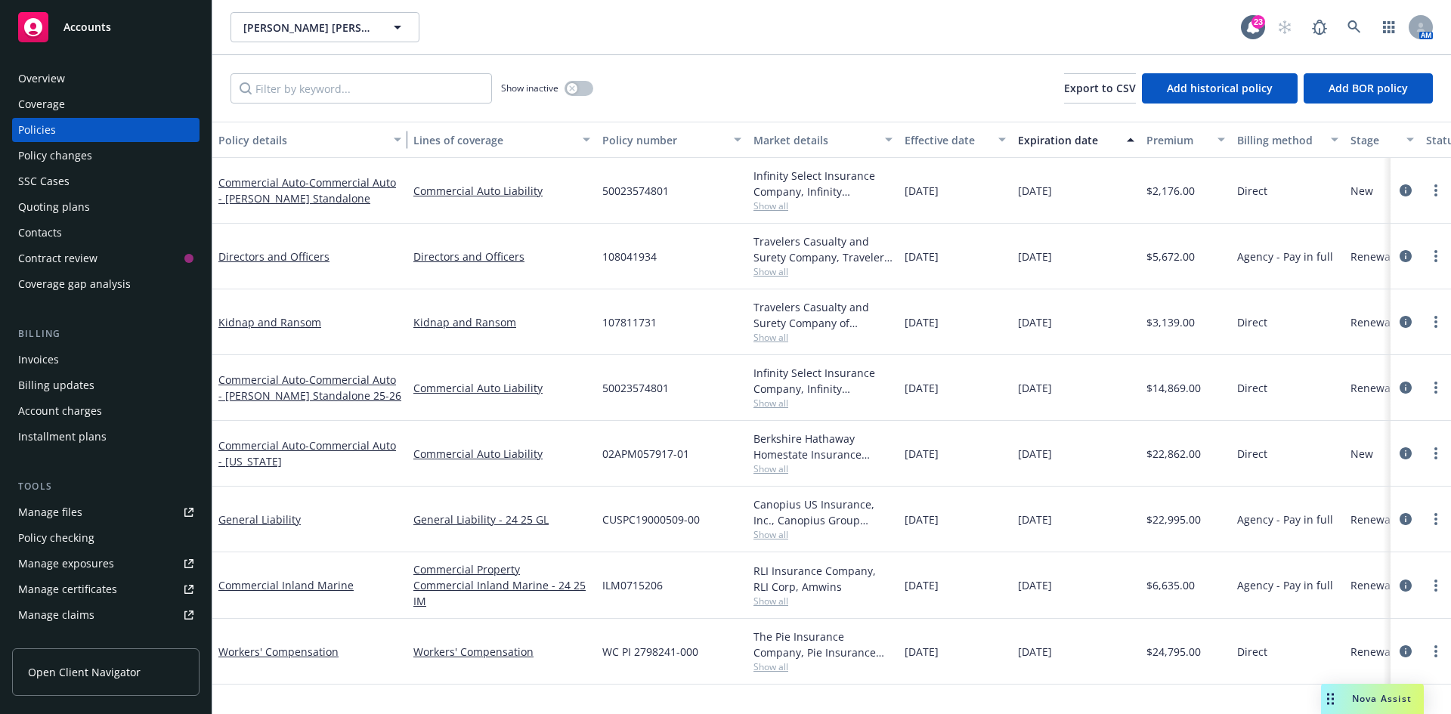
drag, startPoint x: 322, startPoint y: 139, endPoint x: 404, endPoint y: 136, distance: 81.7
click at [404, 136] on div "button" at bounding box center [400, 139] width 8 height 35
click at [329, 383] on span "- Commercial Auto - [PERSON_NAME] Standalone 25-26" at bounding box center [309, 388] width 183 height 30
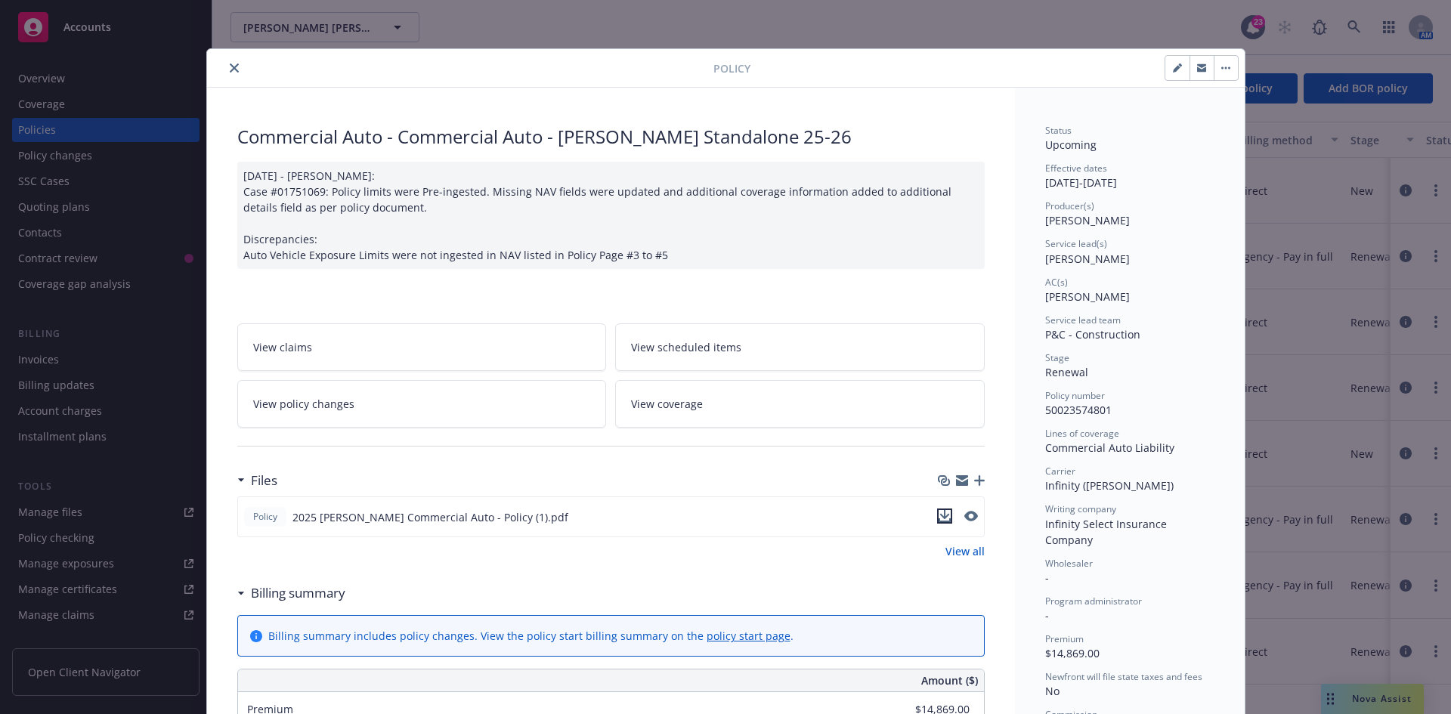
click at [939, 519] on icon "download file" at bounding box center [945, 516] width 12 height 12
click at [221, 61] on div at bounding box center [463, 68] width 500 height 18
click at [225, 64] on button "close" at bounding box center [234, 68] width 18 height 18
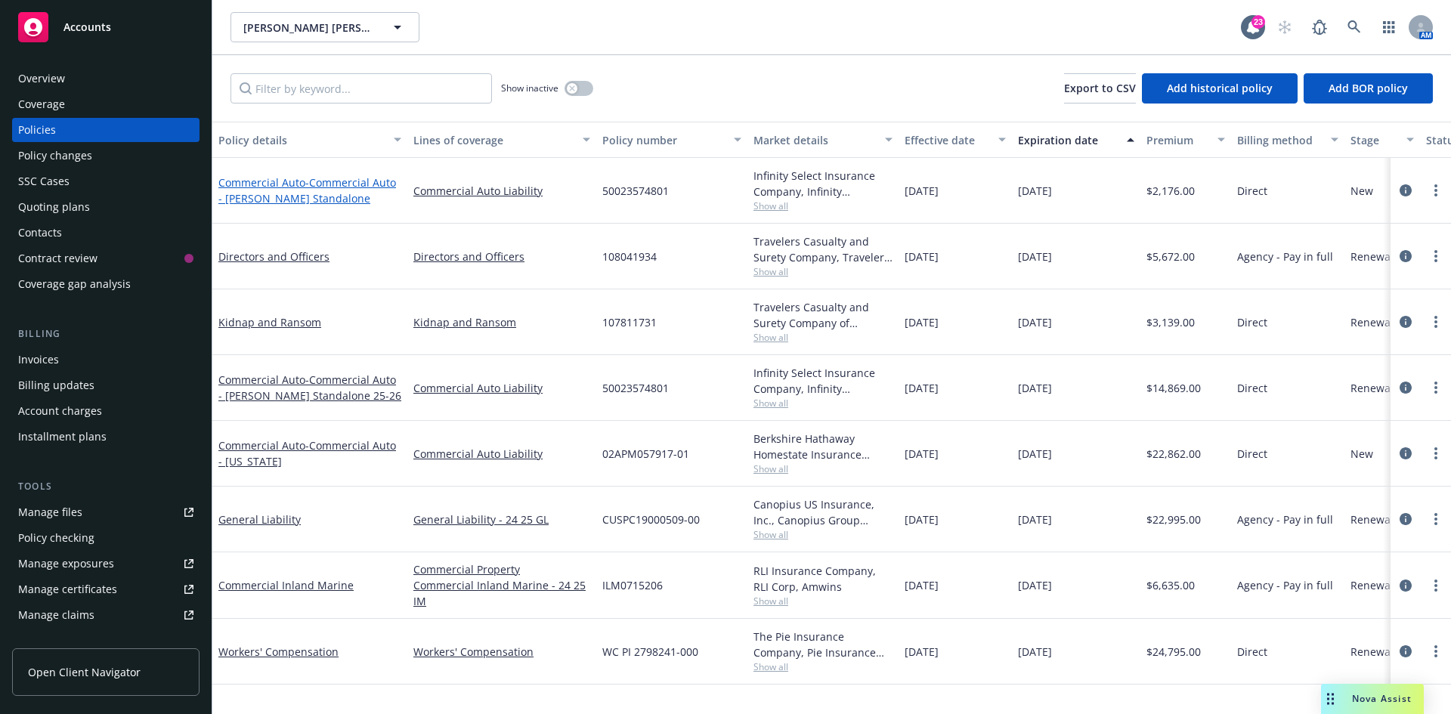
click at [315, 182] on span "- Commercial Auto - [PERSON_NAME] Standalone" at bounding box center [307, 190] width 178 height 30
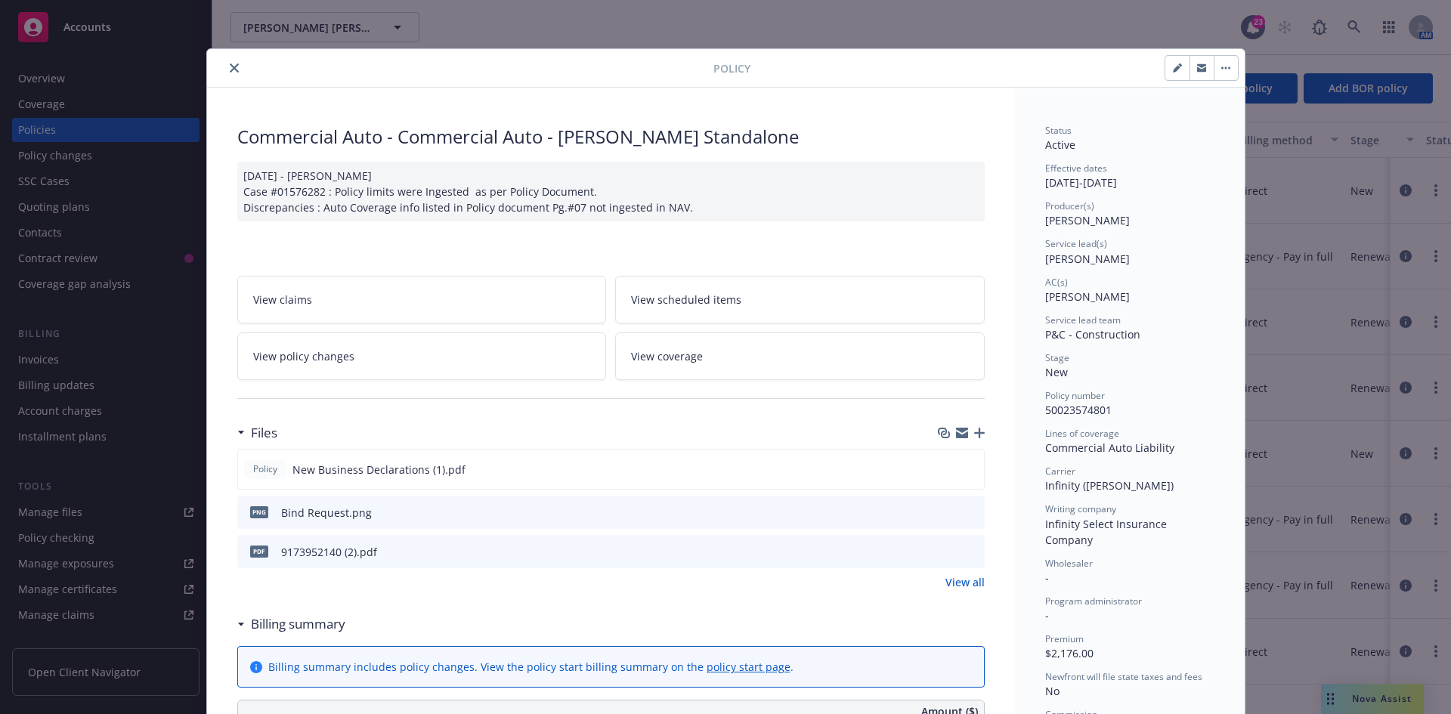
scroll to position [45, 0]
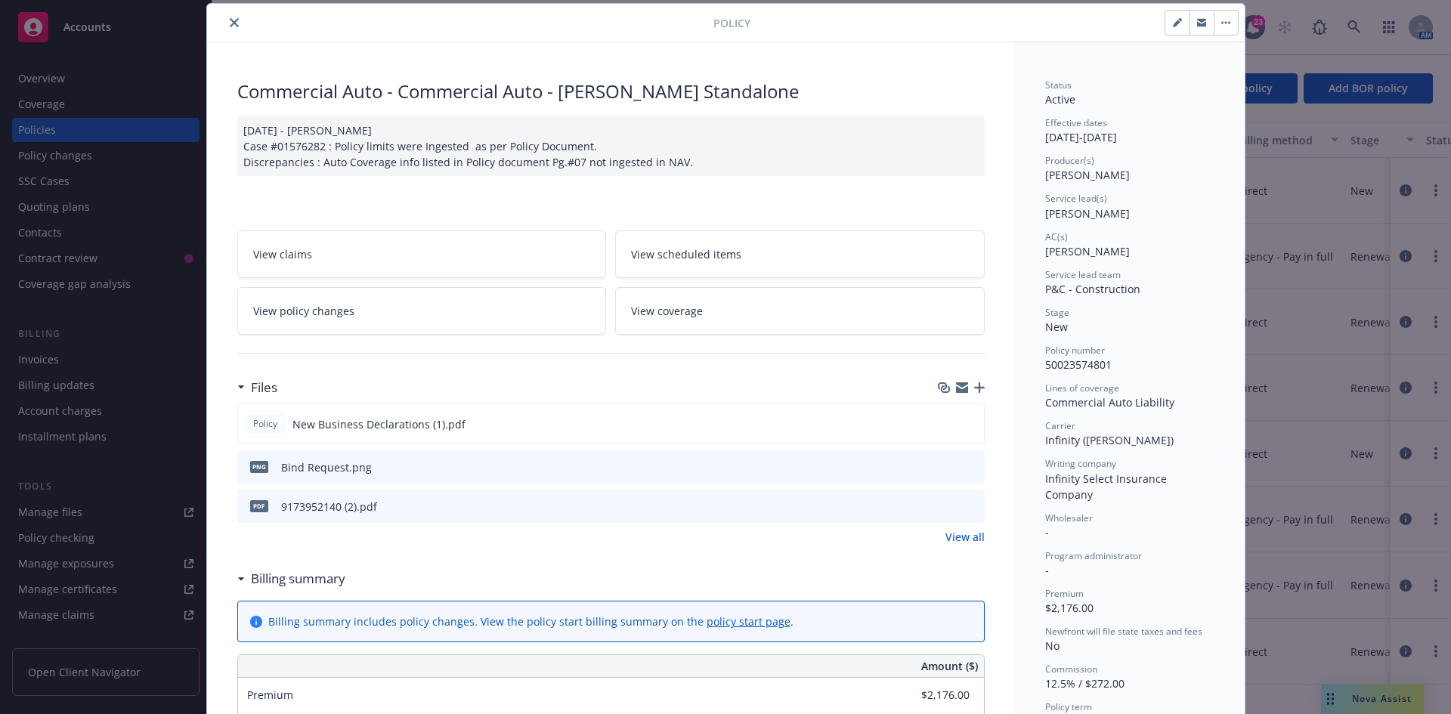
click at [337, 292] on link "View policy changes" at bounding box center [422, 311] width 370 height 48
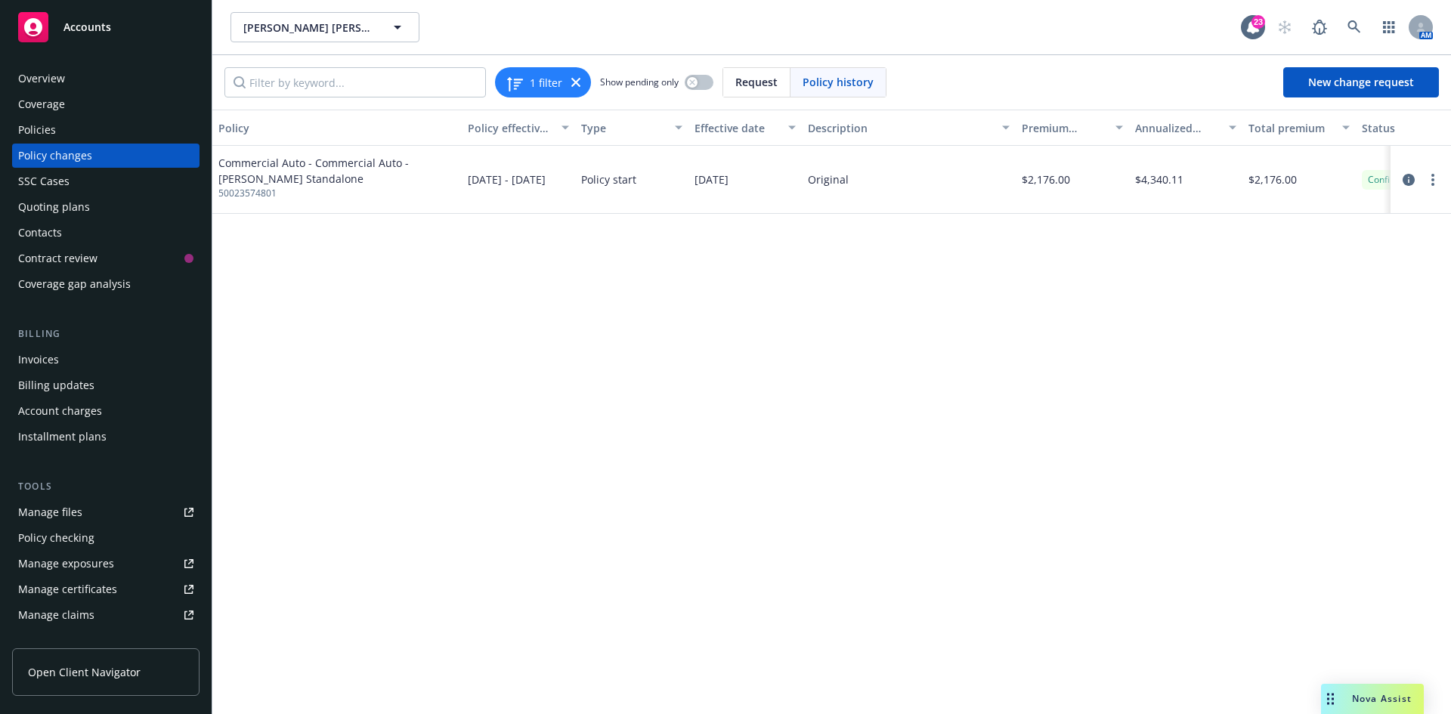
click at [128, 129] on div "Policies" at bounding box center [105, 130] width 175 height 24
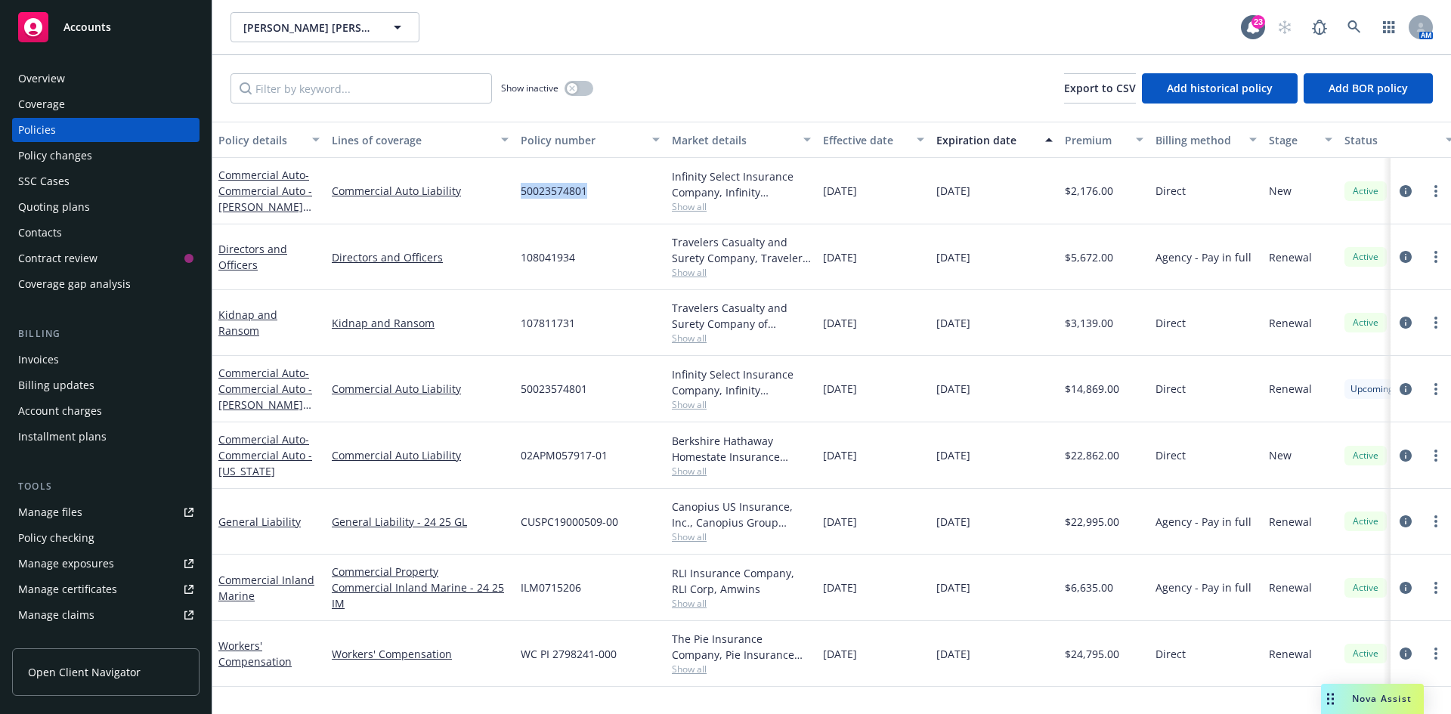
drag, startPoint x: 513, startPoint y: 192, endPoint x: 592, endPoint y: 195, distance: 78.7
click at [592, 195] on div "Commercial Auto - Commercial Auto - [PERSON_NAME] Standalone Commercial Auto Li…" at bounding box center [941, 191] width 1459 height 67
copy div "50023574801"
click at [259, 180] on link "Commercial Auto - Commercial Auto - [PERSON_NAME] Standalone" at bounding box center [265, 199] width 94 height 62
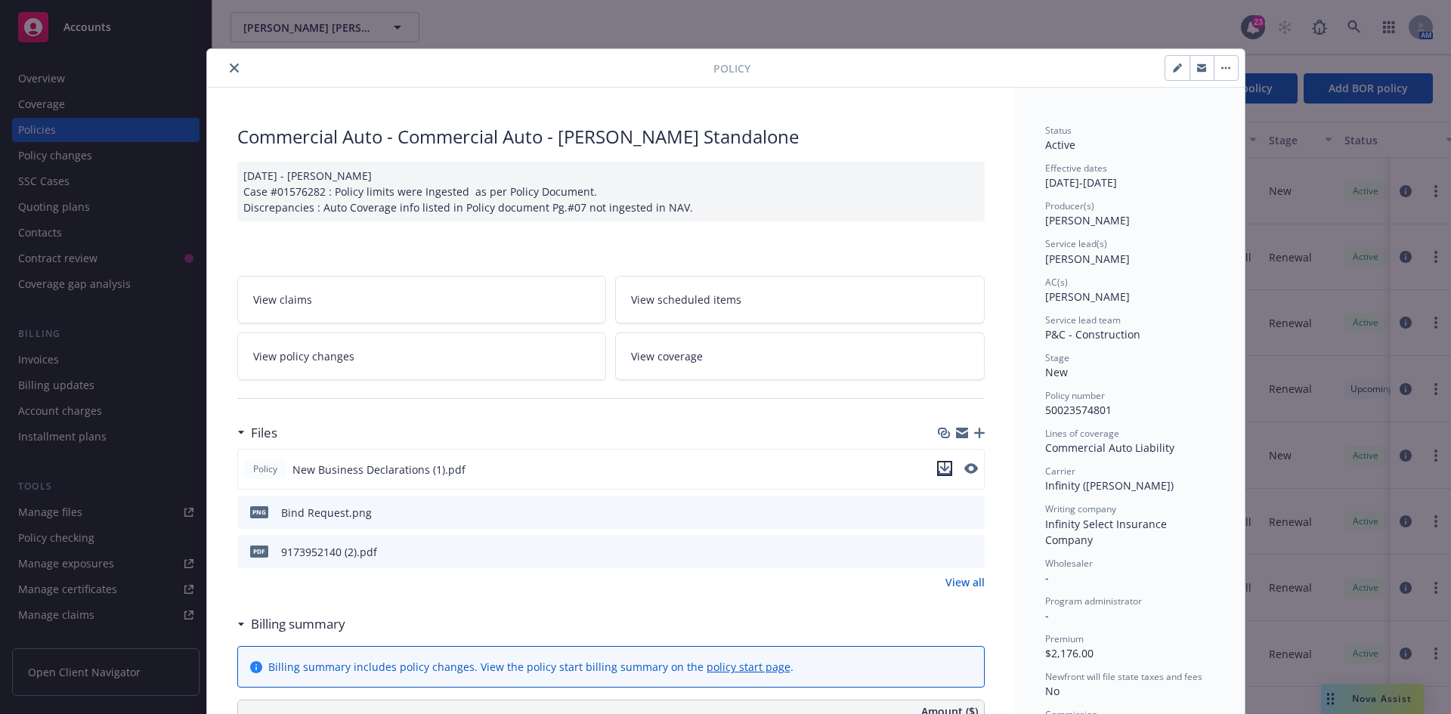
click at [941, 465] on icon "download file" at bounding box center [945, 468] width 12 height 12
